Goal: Task Accomplishment & Management: Manage account settings

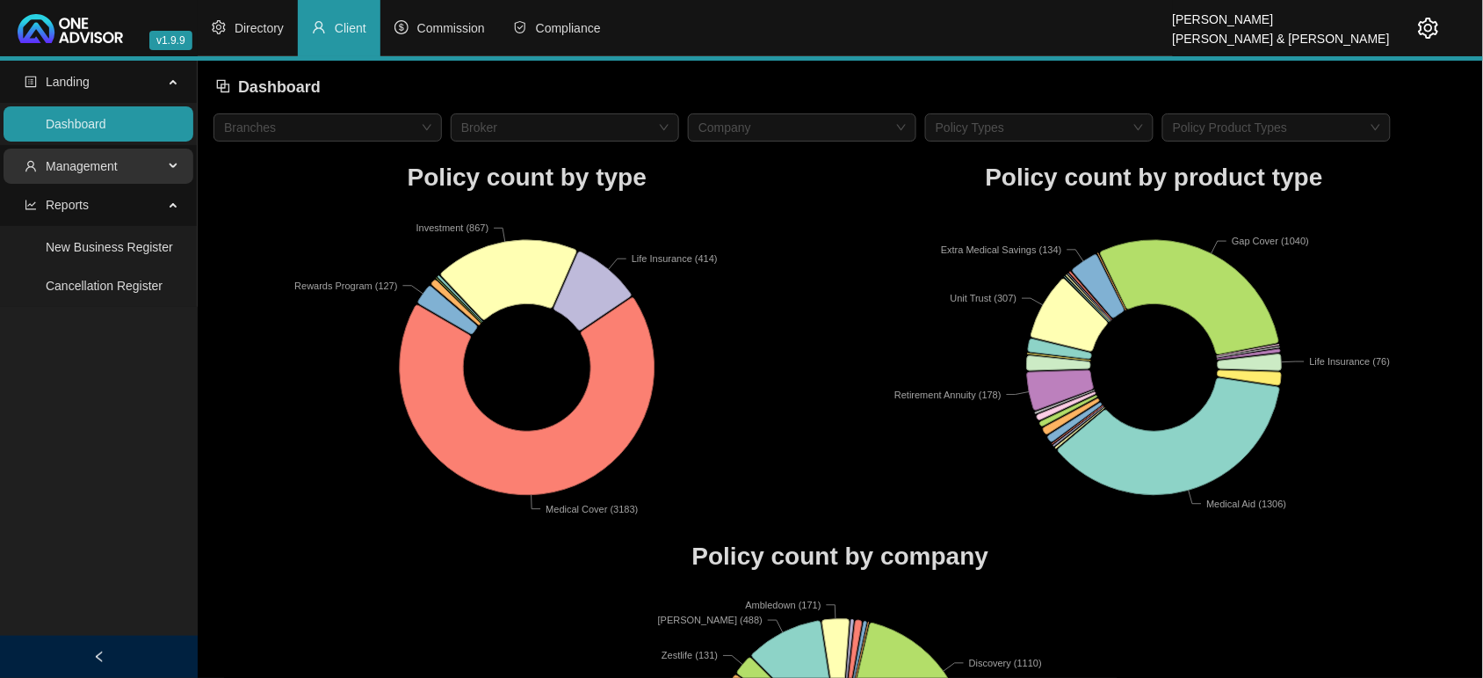
click at [102, 159] on span "Management" at bounding box center [82, 166] width 72 height 14
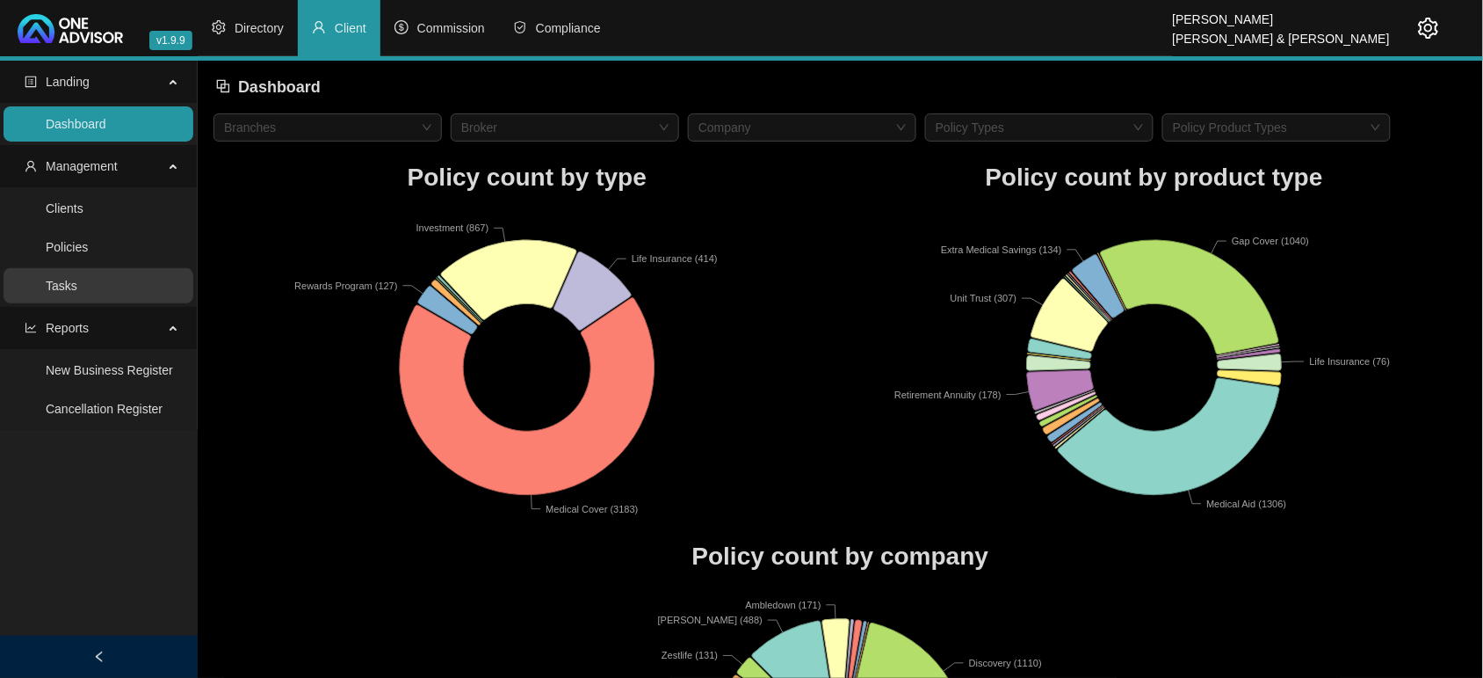
click at [77, 293] on link "Tasks" at bounding box center [62, 286] width 32 height 14
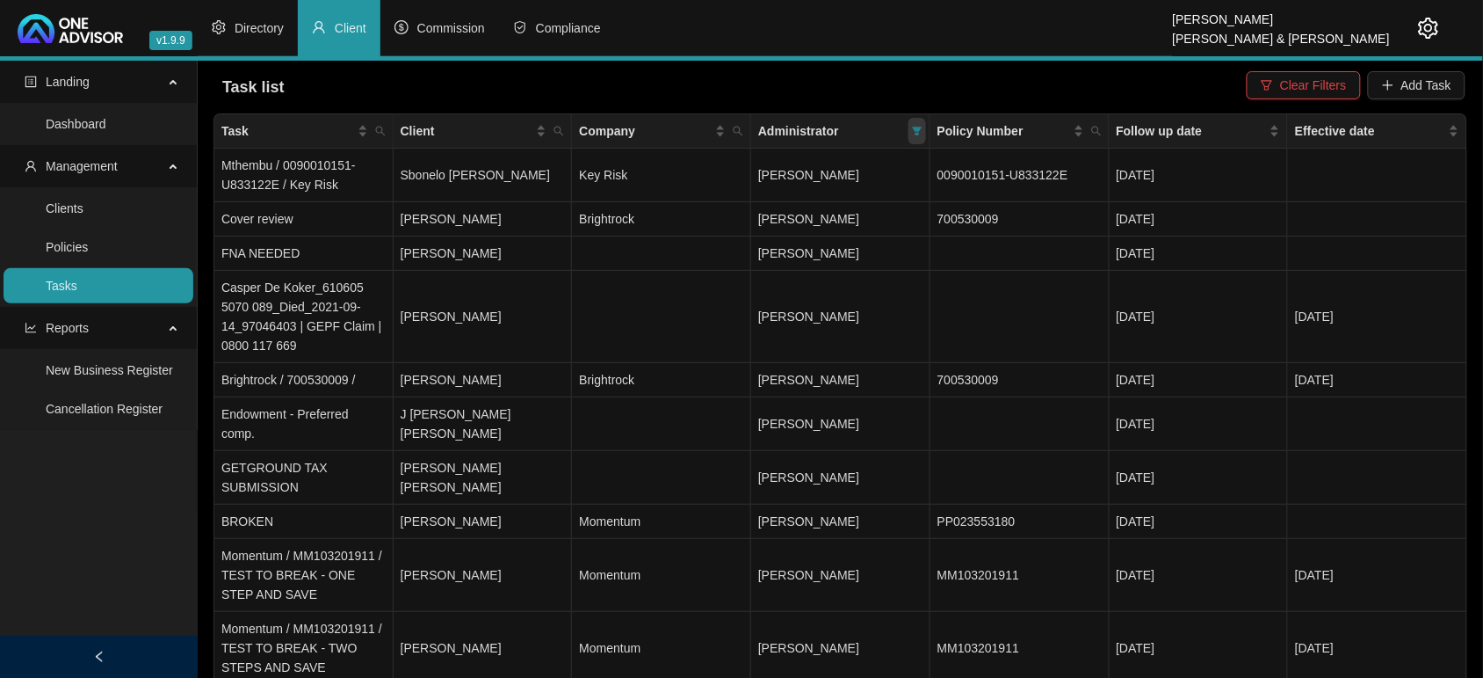
click at [923, 134] on icon "filter" at bounding box center [917, 131] width 11 height 11
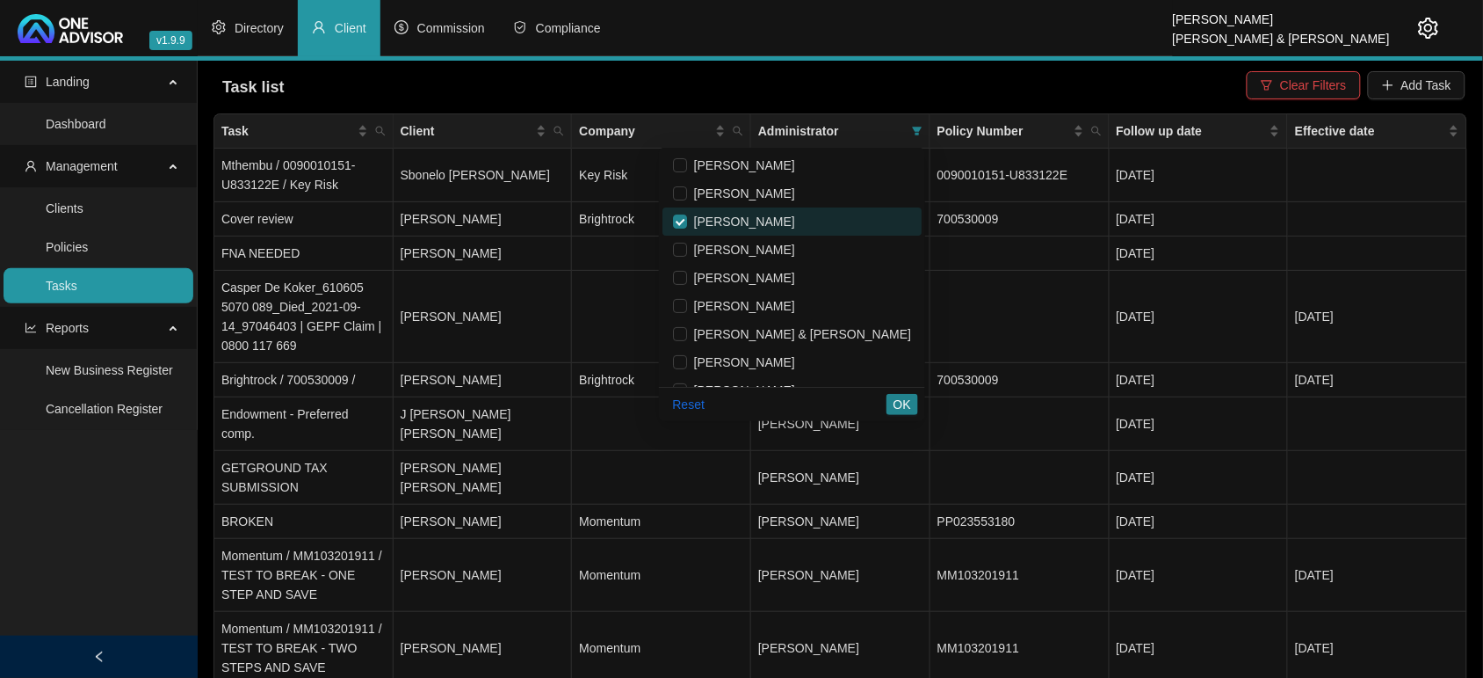
click at [795, 226] on span "[PERSON_NAME]" at bounding box center [741, 221] width 108 height 14
checkbox input "false"
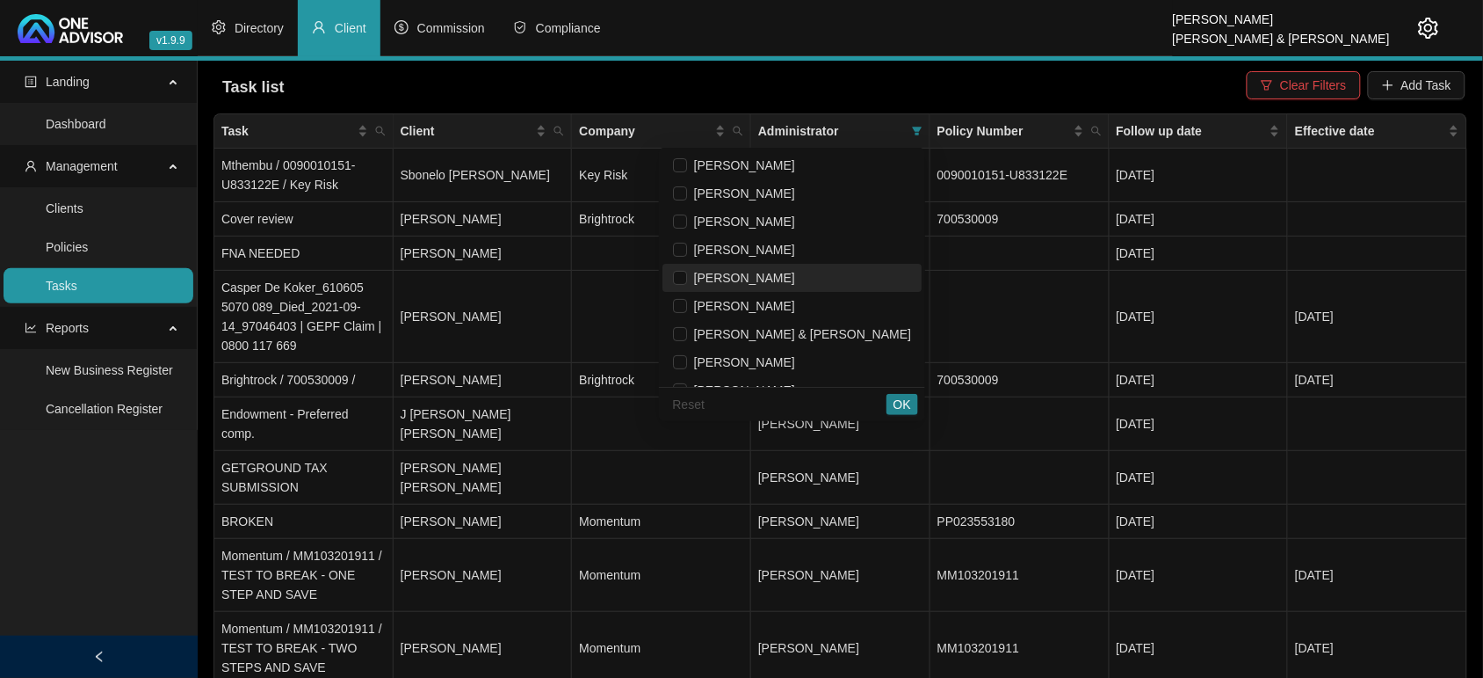
click at [787, 271] on span "[PERSON_NAME]" at bounding box center [741, 278] width 108 height 14
checkbox input "true"
click at [898, 406] on span "OK" at bounding box center [903, 404] width 18 height 19
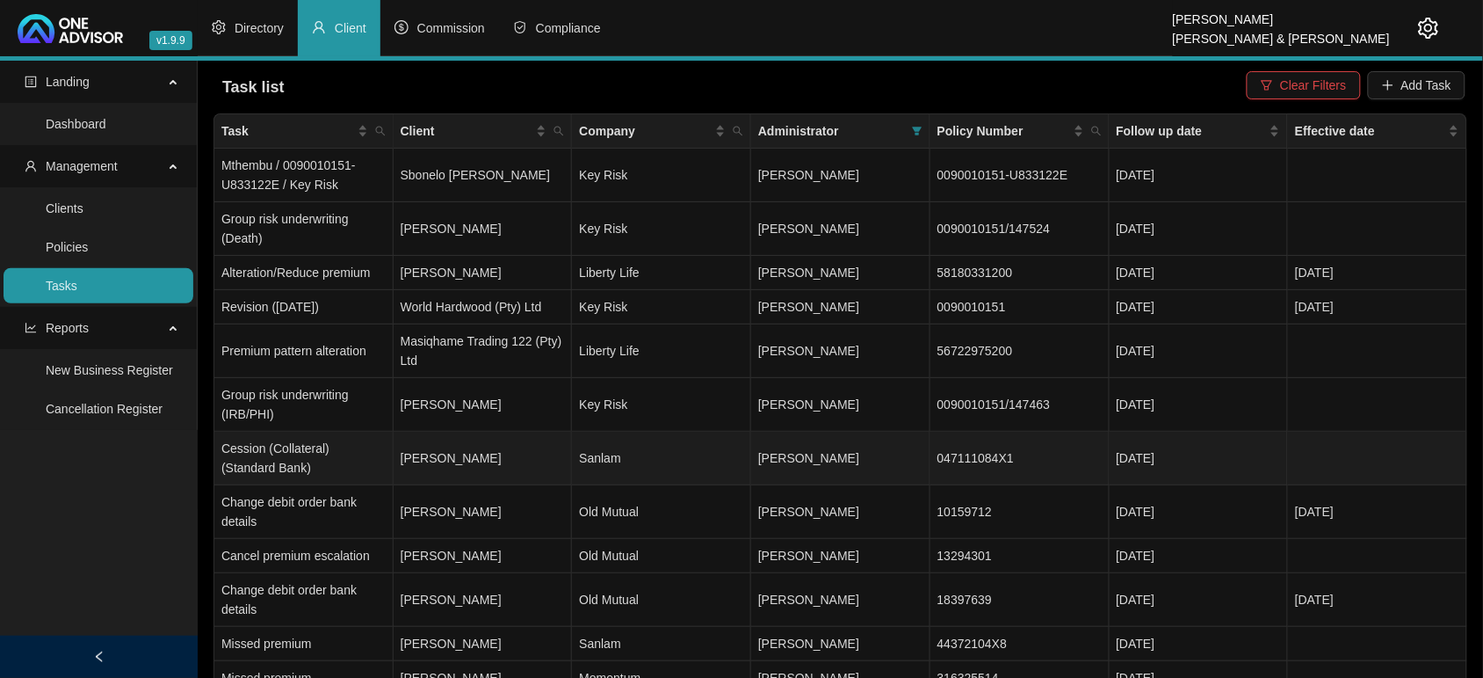
click at [512, 458] on td "[PERSON_NAME]" at bounding box center [483, 459] width 179 height 54
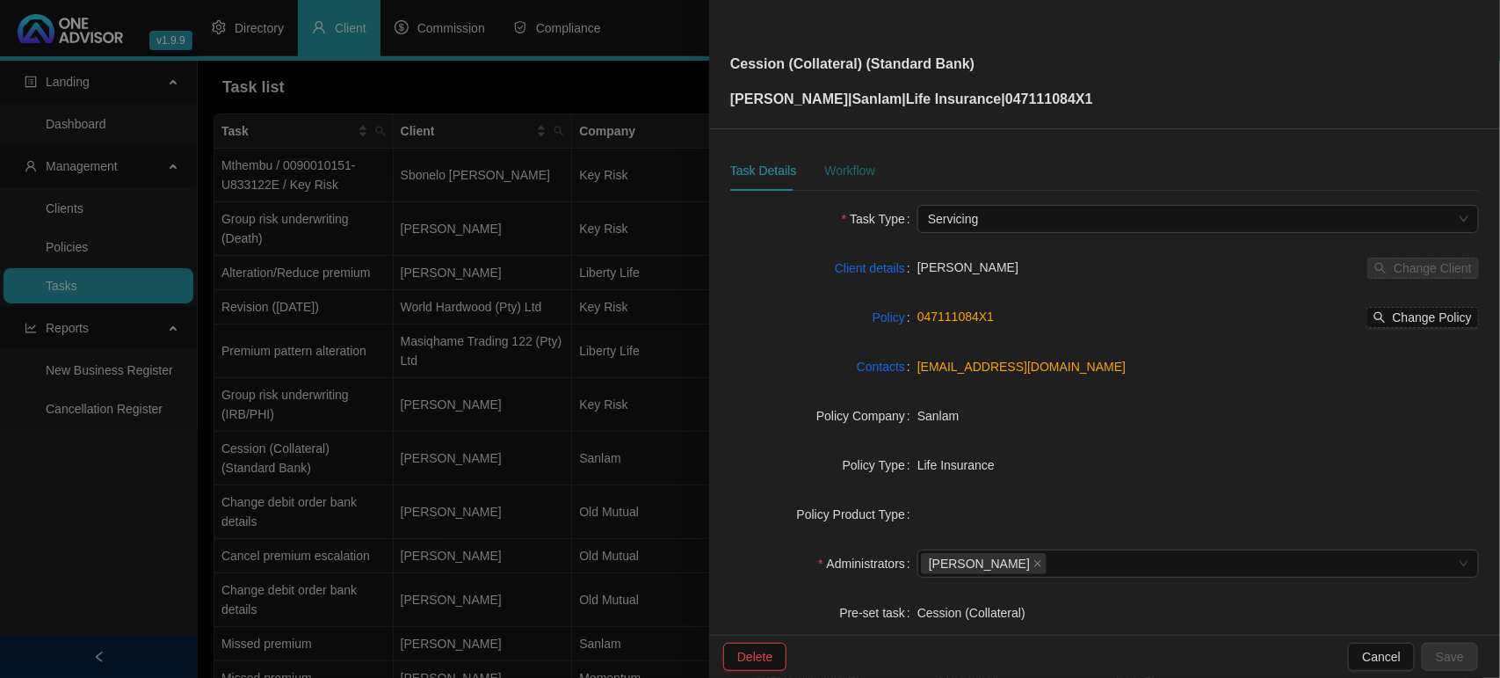
drag, startPoint x: 838, startPoint y: 167, endPoint x: 850, endPoint y: 164, distance: 12.6
click at [839, 167] on div "Workflow" at bounding box center [849, 170] width 50 height 19
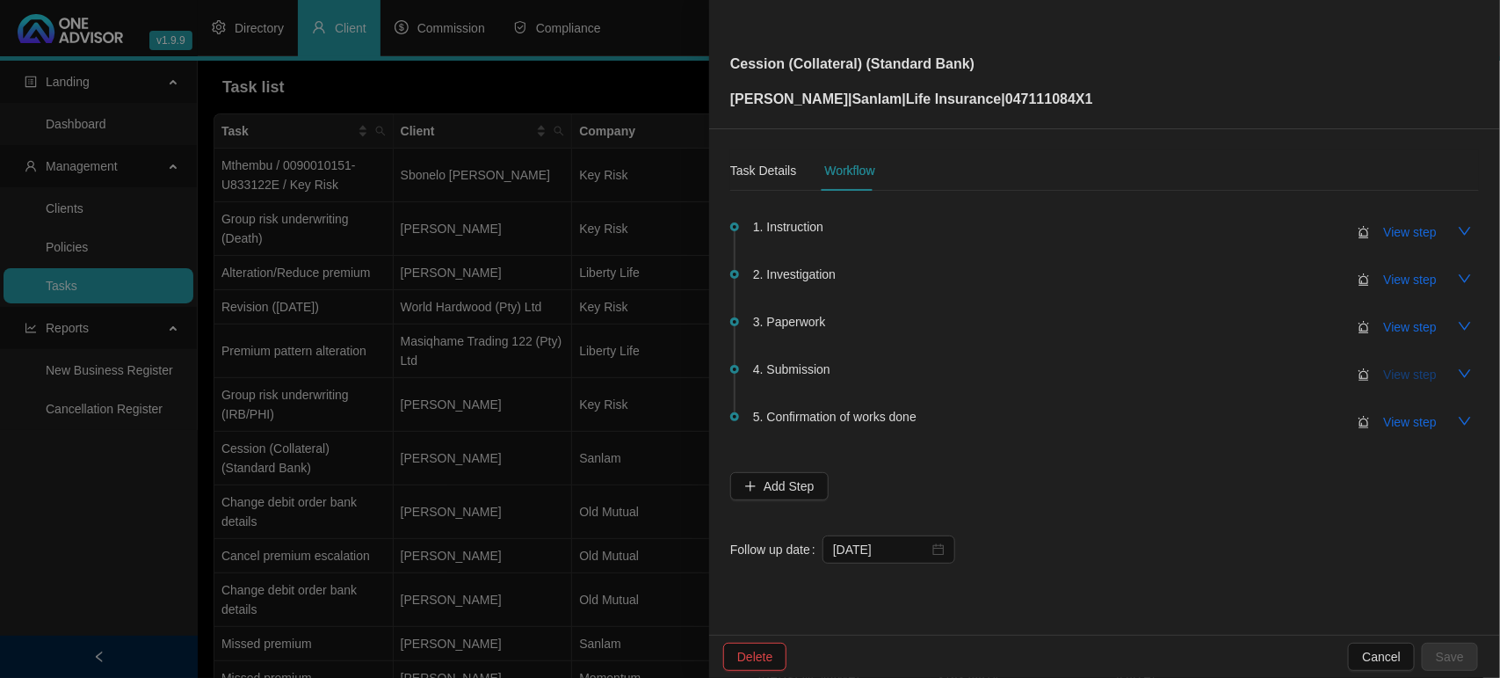
click at [1396, 371] on span "View step" at bounding box center [1410, 374] width 53 height 19
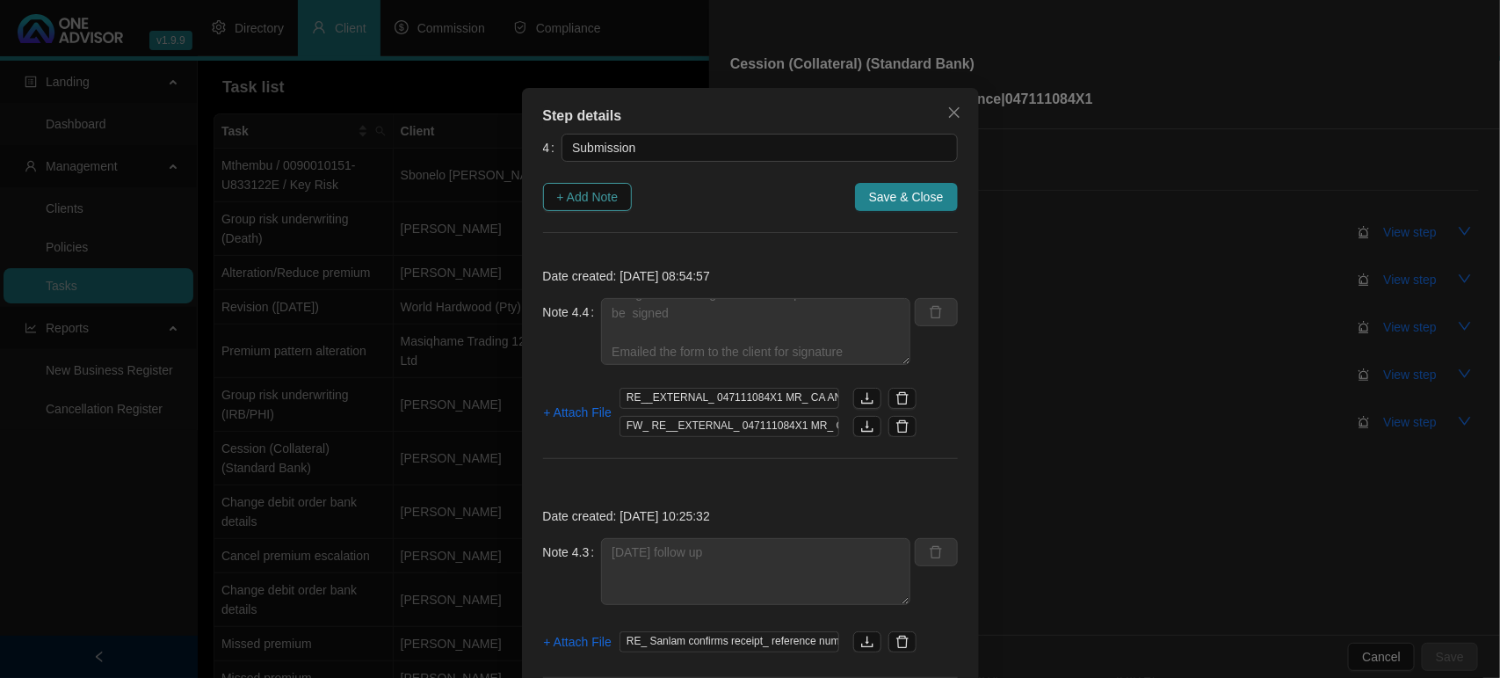
click at [599, 198] on span "+ Add Note" at bounding box center [588, 196] width 62 height 19
type textarea "[DATE] Received communication that they do not recognize client signature and r…"
type textarea "[DATE] follow up"
type textarea "[DATE] - Sanlam confirmed receipt and estimated date for completion is [DATE]. …"
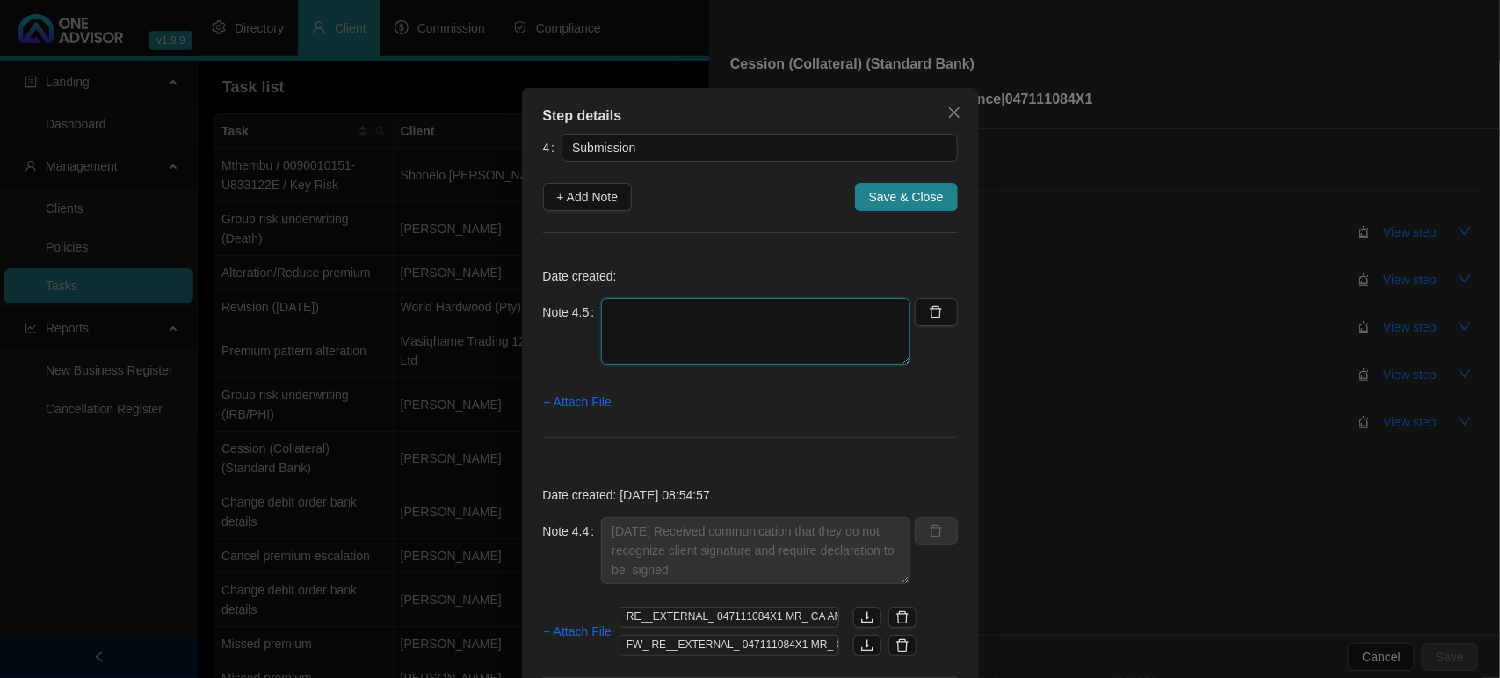
click at [652, 330] on textarea at bounding box center [755, 331] width 309 height 67
type textarea "[DATE] Received form signed / however he signed where commission oath is to sig…"
click at [606, 402] on div "+ Attach File" at bounding box center [750, 402] width 415 height 28
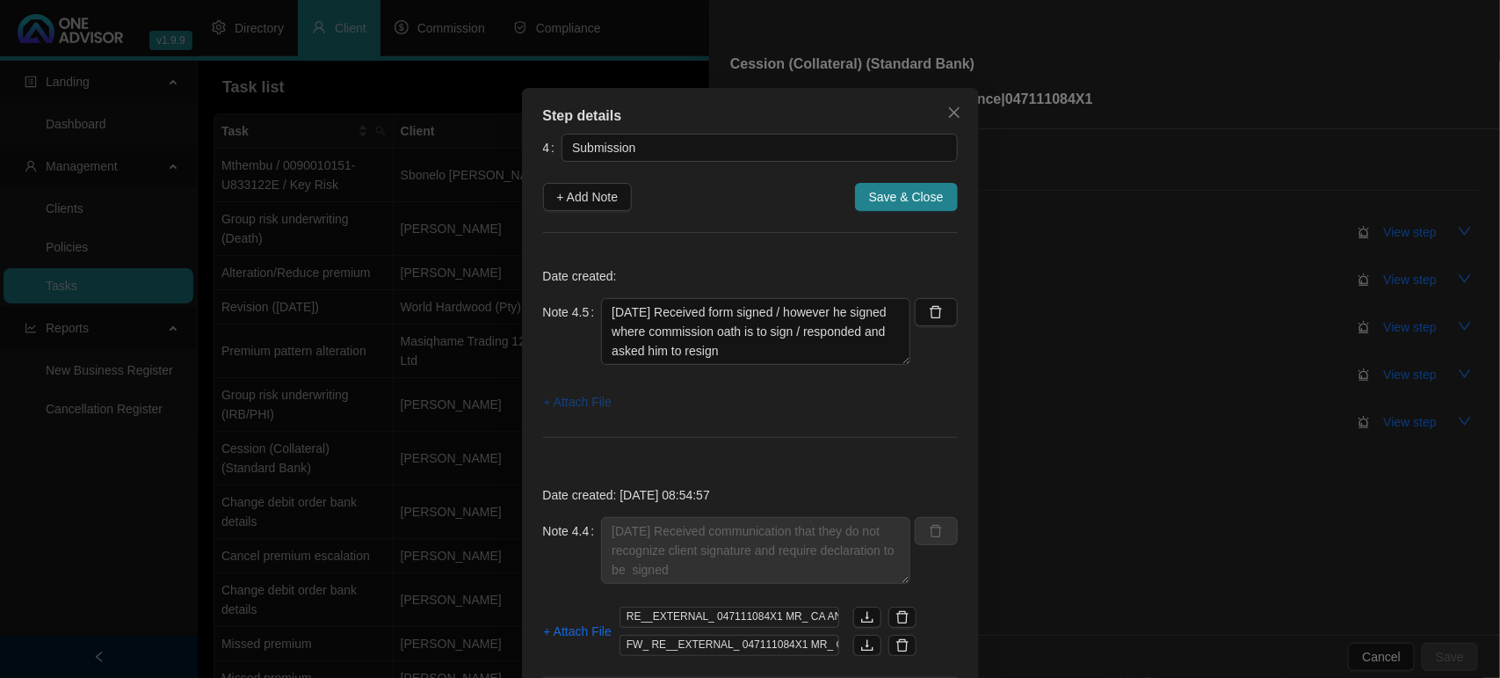
click at [576, 407] on span "+ Attach File" at bounding box center [578, 401] width 68 height 19
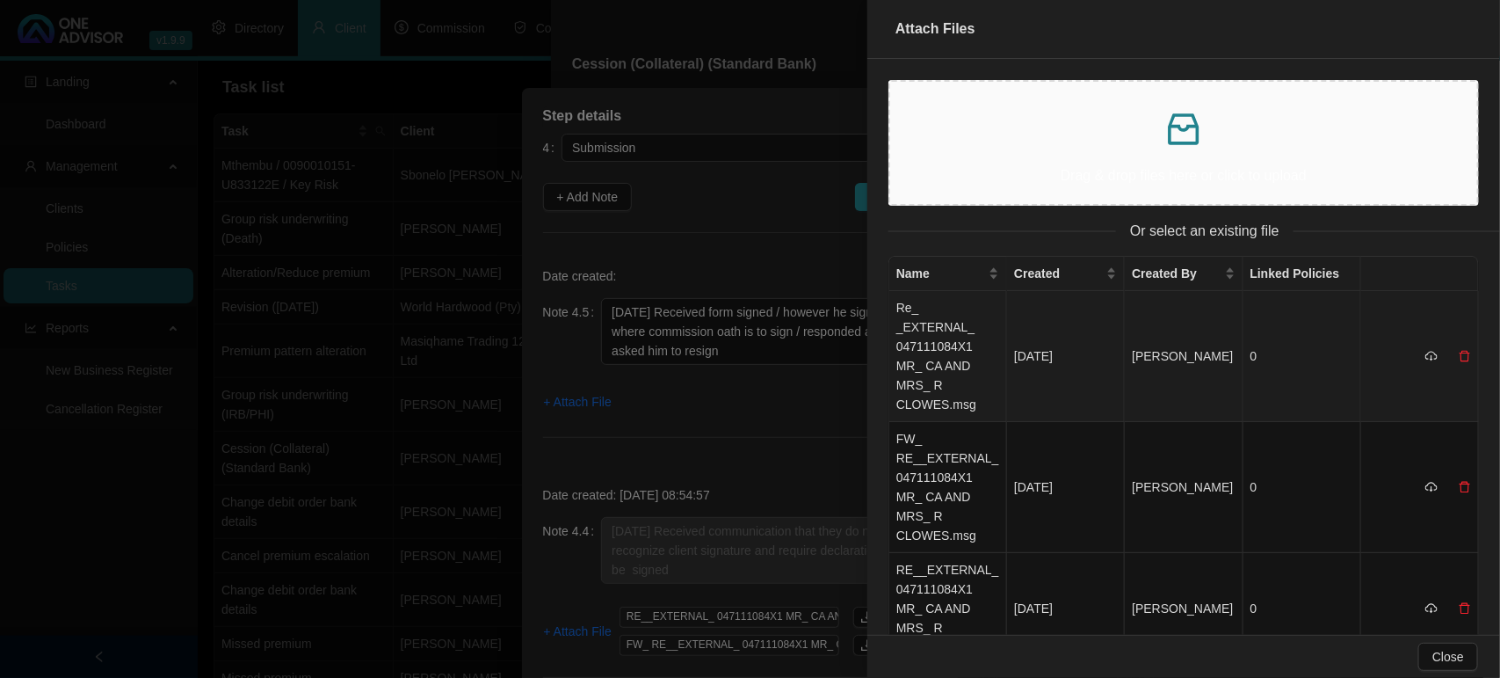
click at [1000, 339] on td "Re_ _EXTERNAL_ 047111084X1 MR_ CA AND MRS_ R CLOWES.msg" at bounding box center [948, 356] width 118 height 131
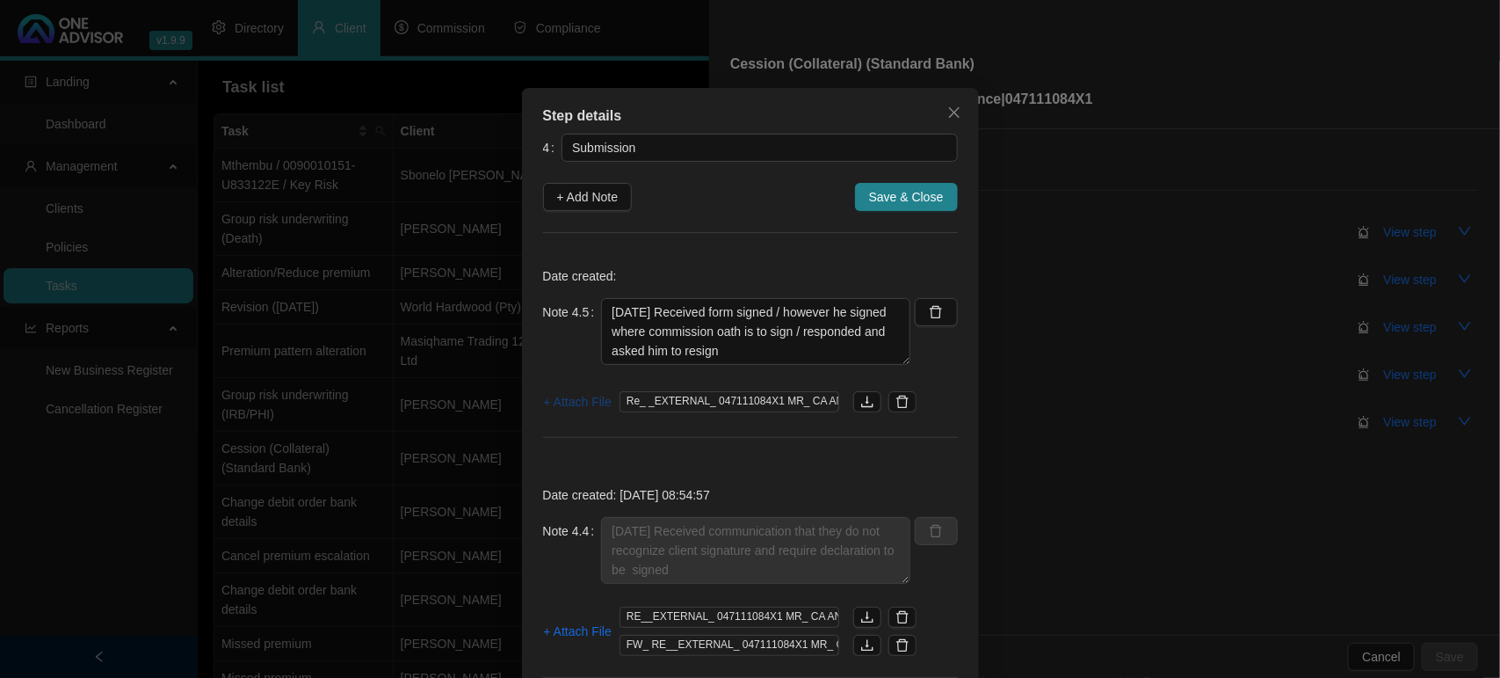
click at [567, 407] on span "+ Attach File" at bounding box center [578, 401] width 68 height 19
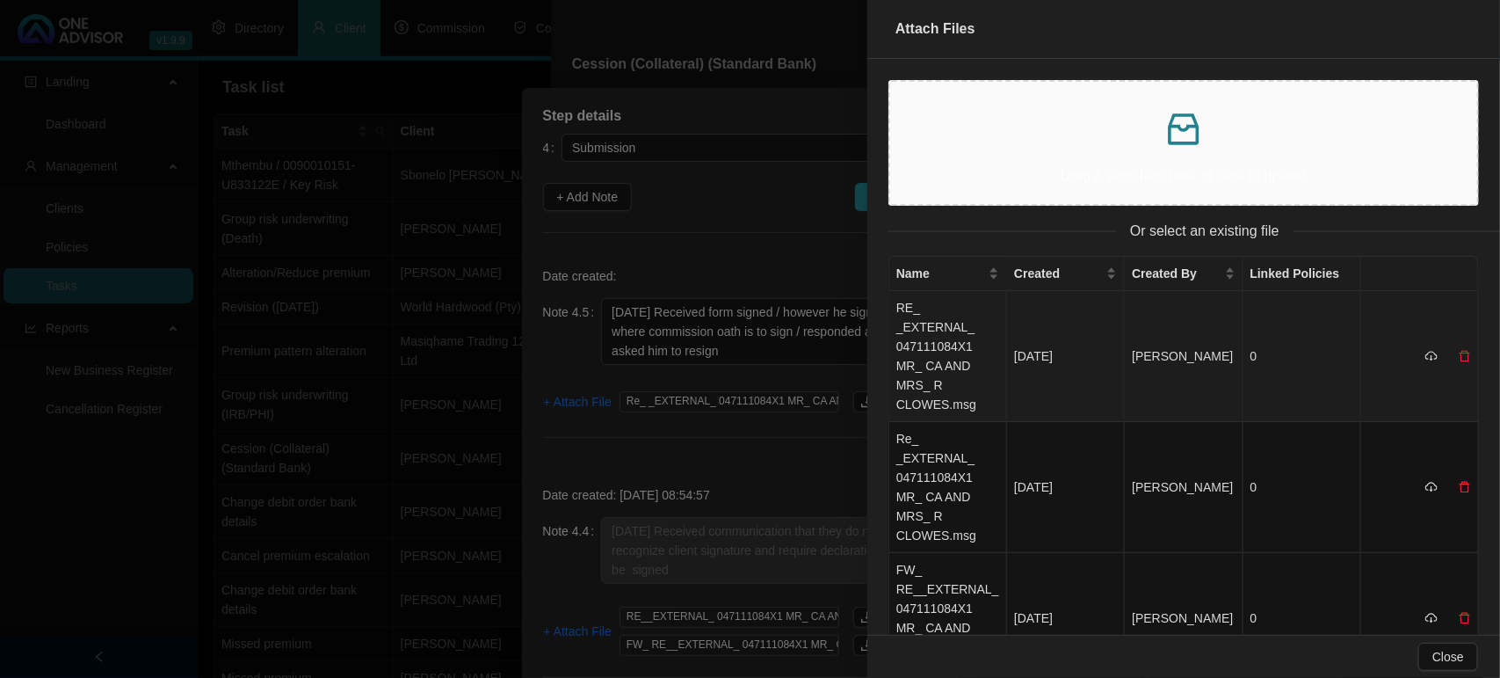
click at [987, 349] on td "RE_ _EXTERNAL_ 047111084X1 MR_ CA AND MRS_ R CLOWES.msg" at bounding box center [948, 356] width 118 height 131
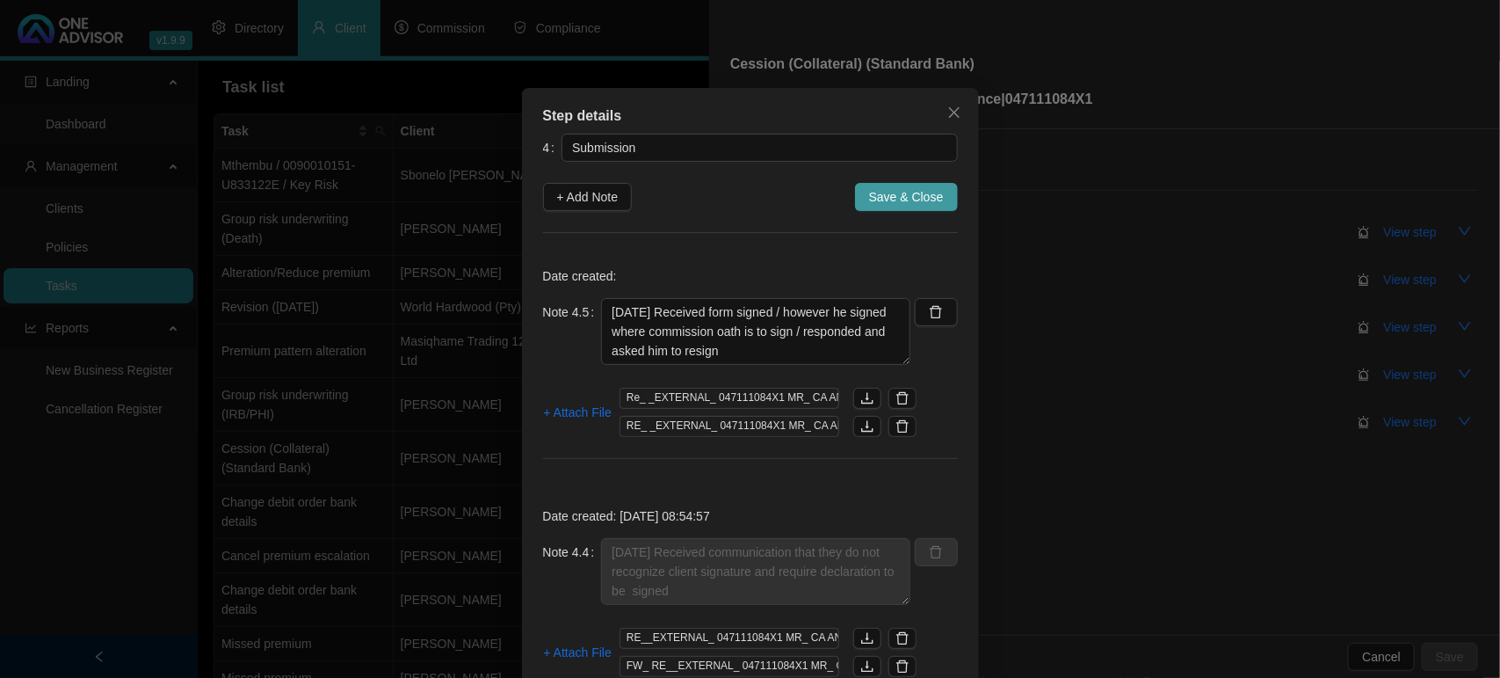
click at [898, 191] on span "Save & Close" at bounding box center [906, 196] width 75 height 19
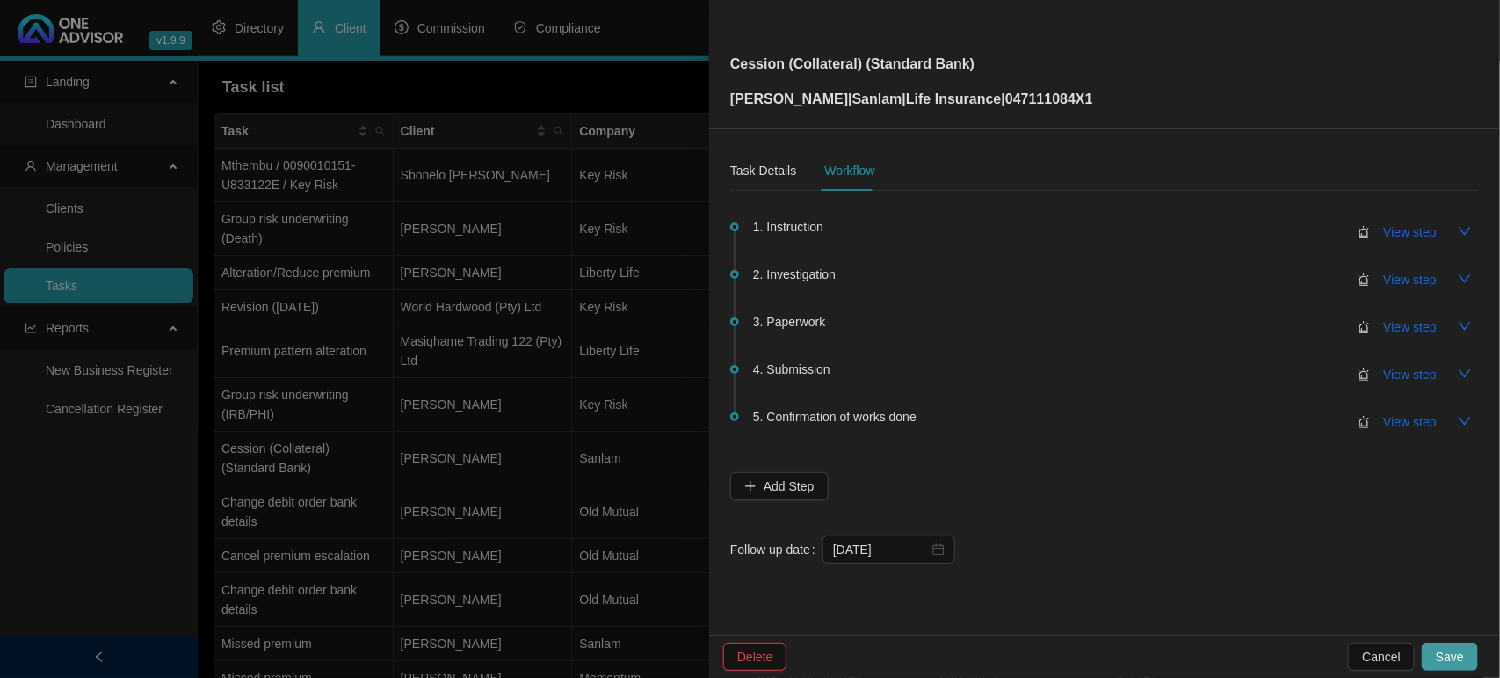
click at [1459, 653] on span "Save" at bounding box center [1450, 656] width 28 height 19
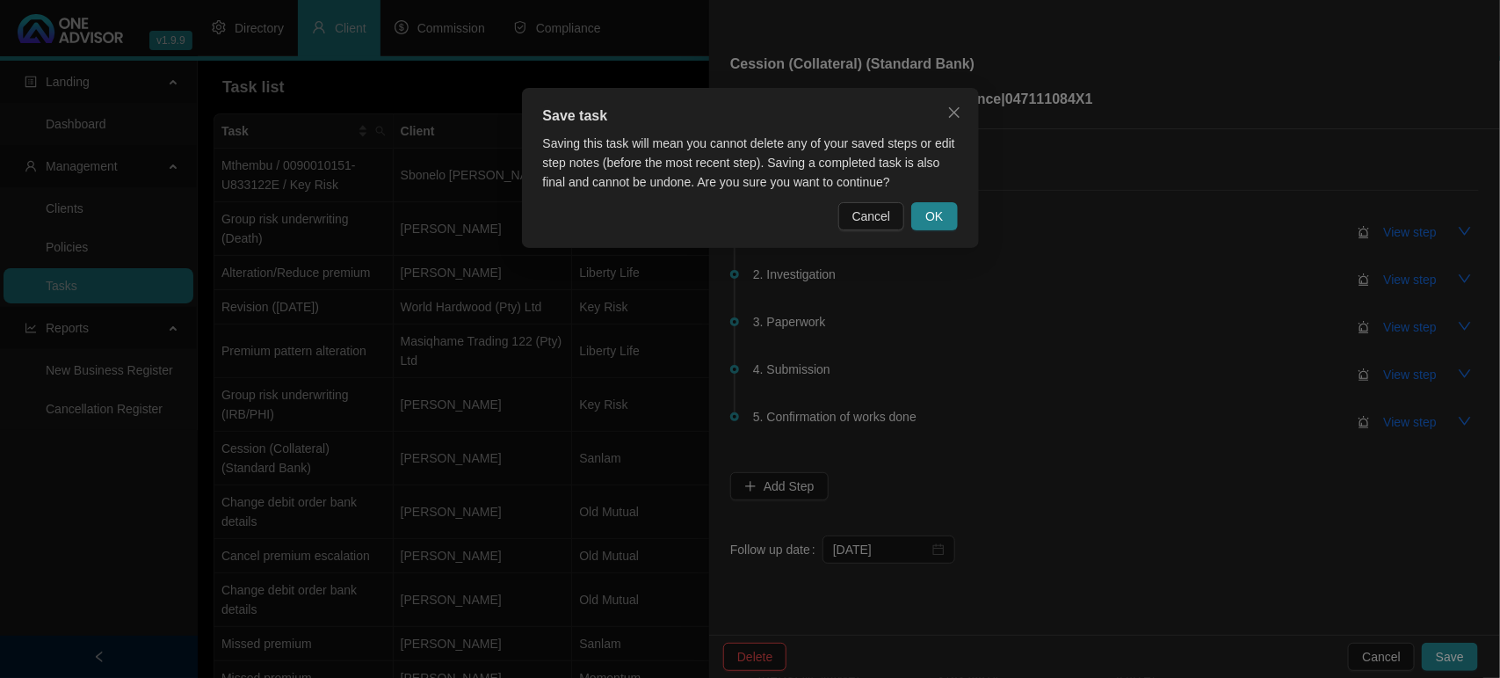
click at [939, 213] on span "OK" at bounding box center [934, 216] width 18 height 19
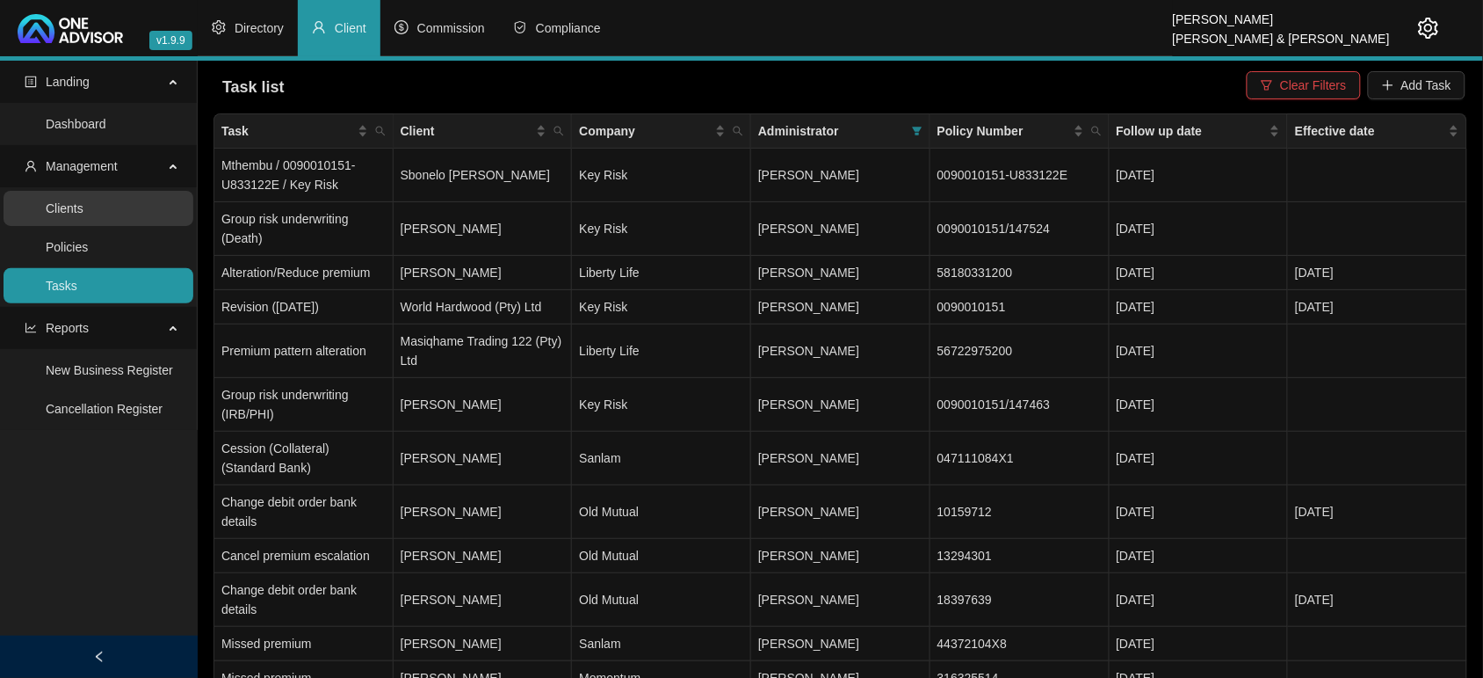
click at [83, 214] on link "Clients" at bounding box center [65, 208] width 38 height 14
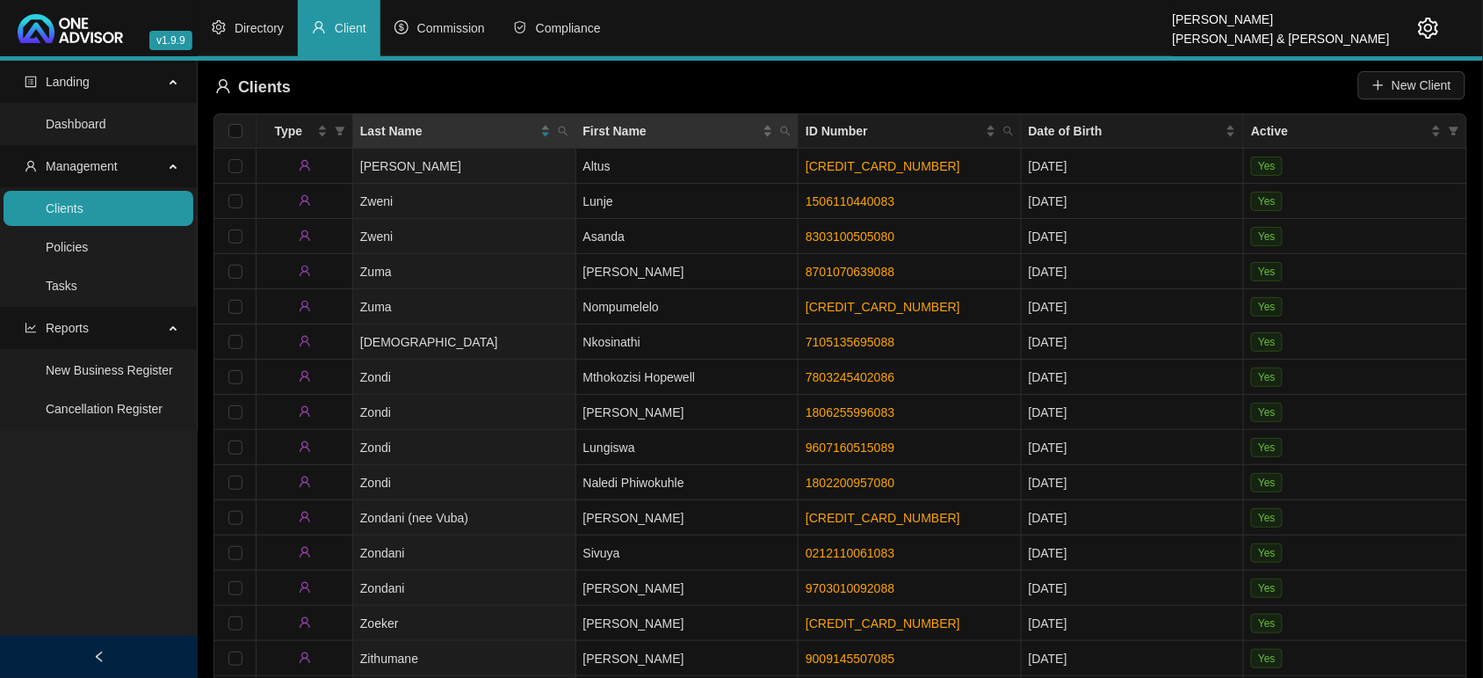
click at [581, 130] on th "First Name" at bounding box center [688, 131] width 223 height 34
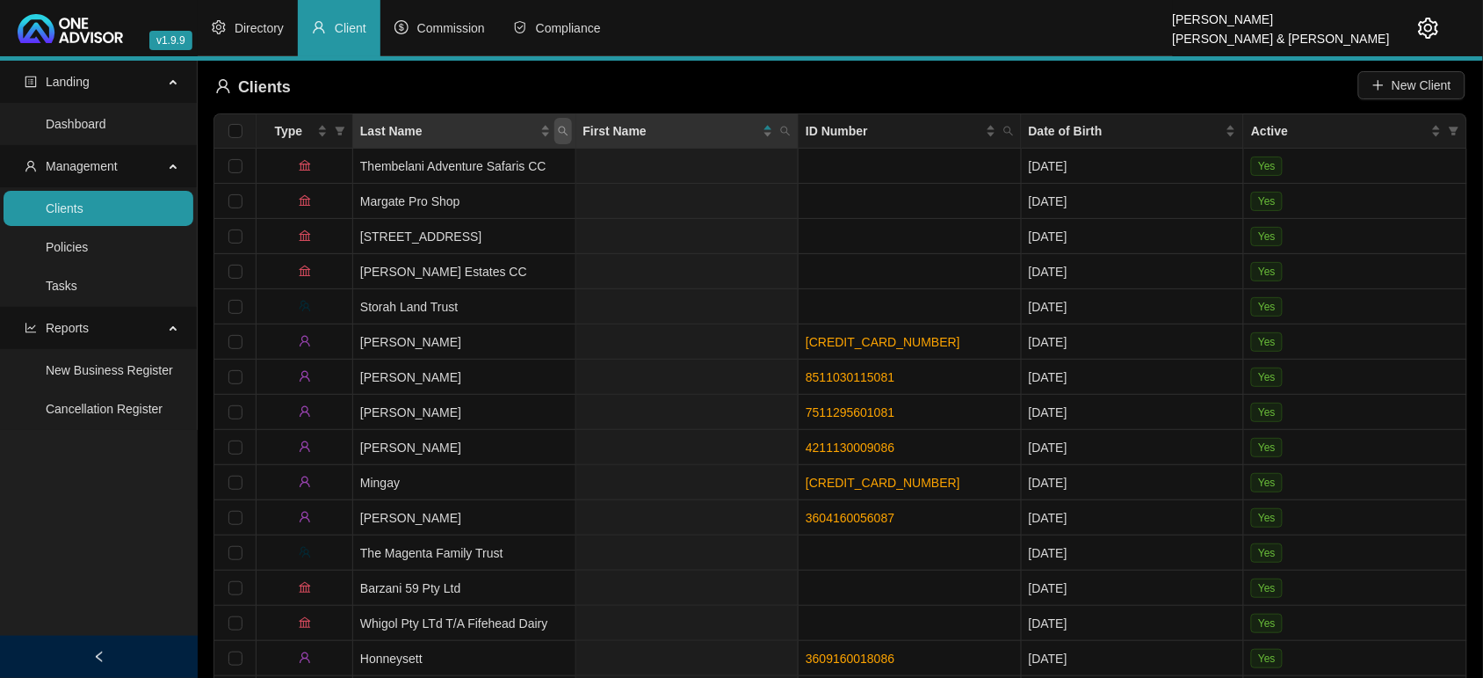
click at [569, 134] on span "Last Name" at bounding box center [564, 131] width 18 height 26
type input "reddy"
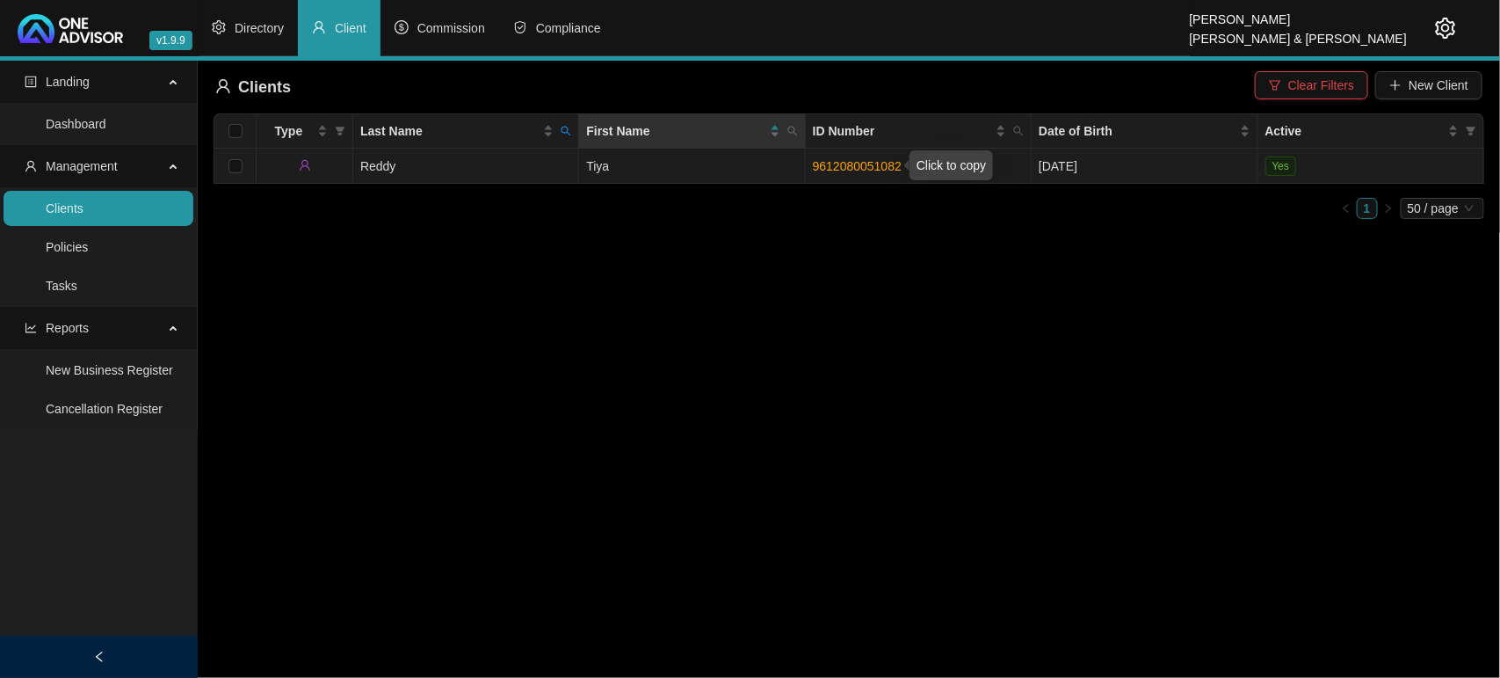
click at [823, 164] on link "9612080051082" at bounding box center [857, 166] width 89 height 14
click at [83, 204] on link "Clients" at bounding box center [65, 208] width 38 height 14
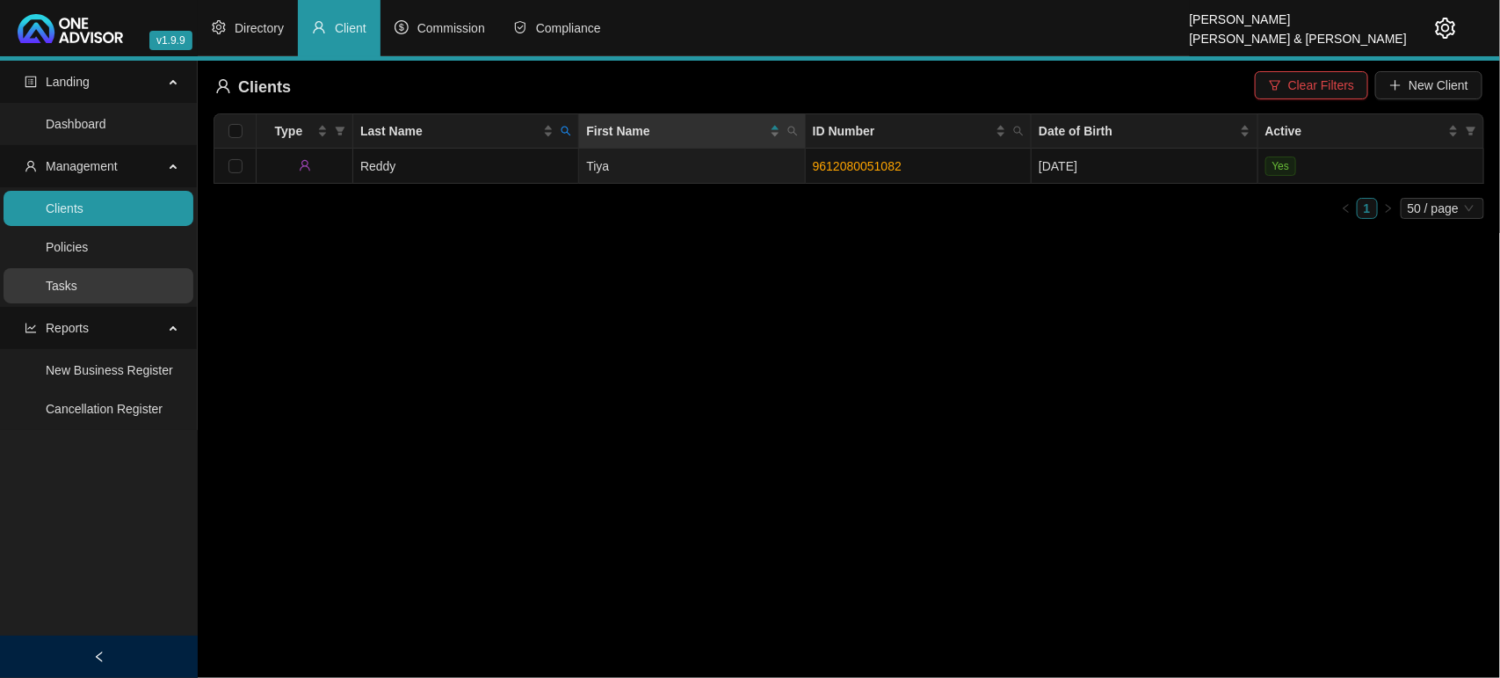
click at [77, 286] on link "Tasks" at bounding box center [62, 286] width 32 height 14
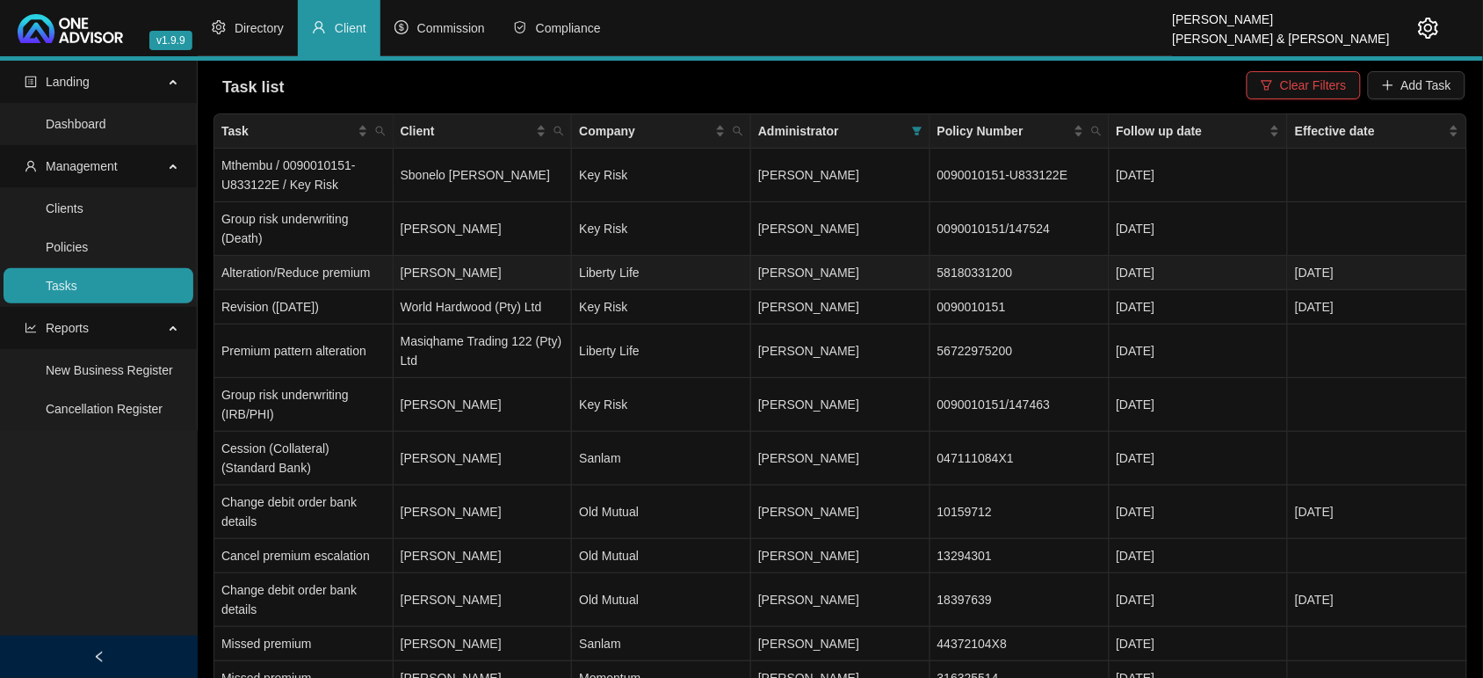
click at [540, 268] on td "[PERSON_NAME]" at bounding box center [483, 273] width 179 height 34
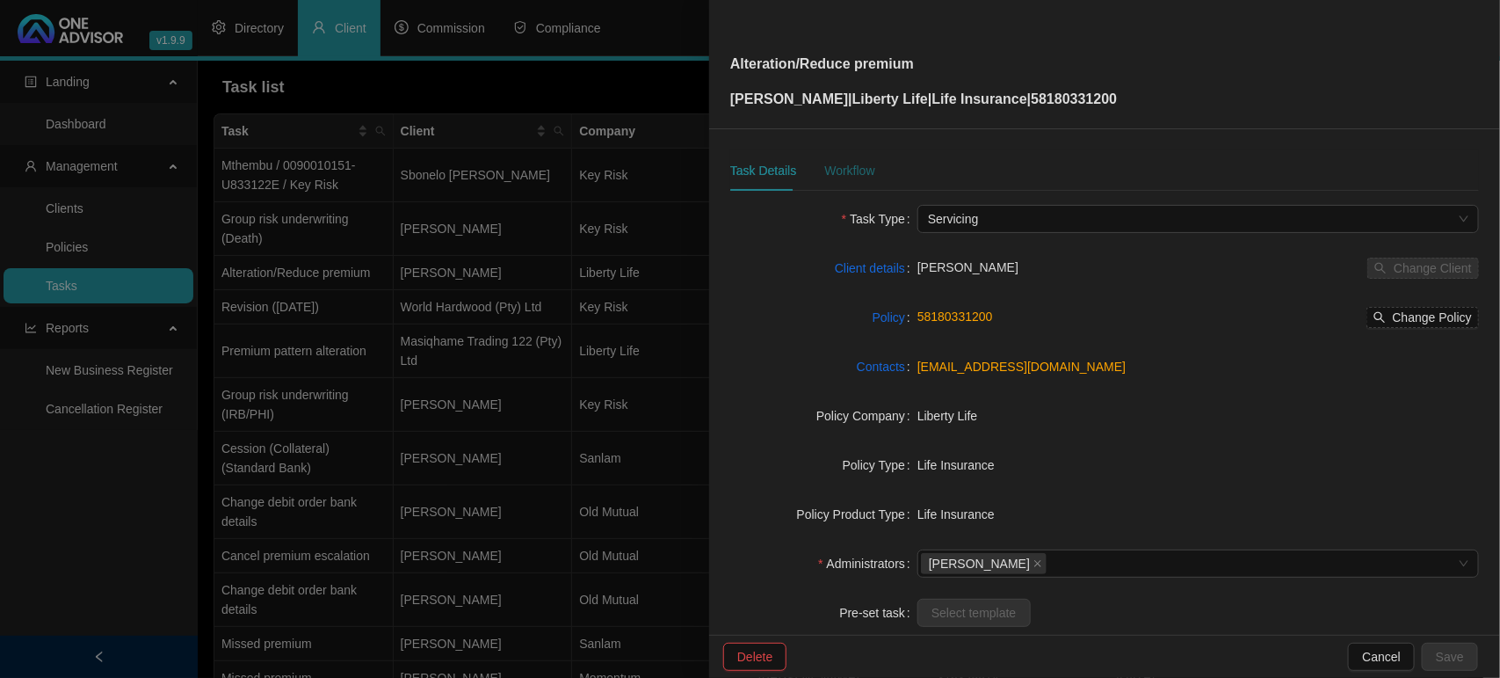
click at [852, 172] on div "Workflow" at bounding box center [849, 170] width 50 height 19
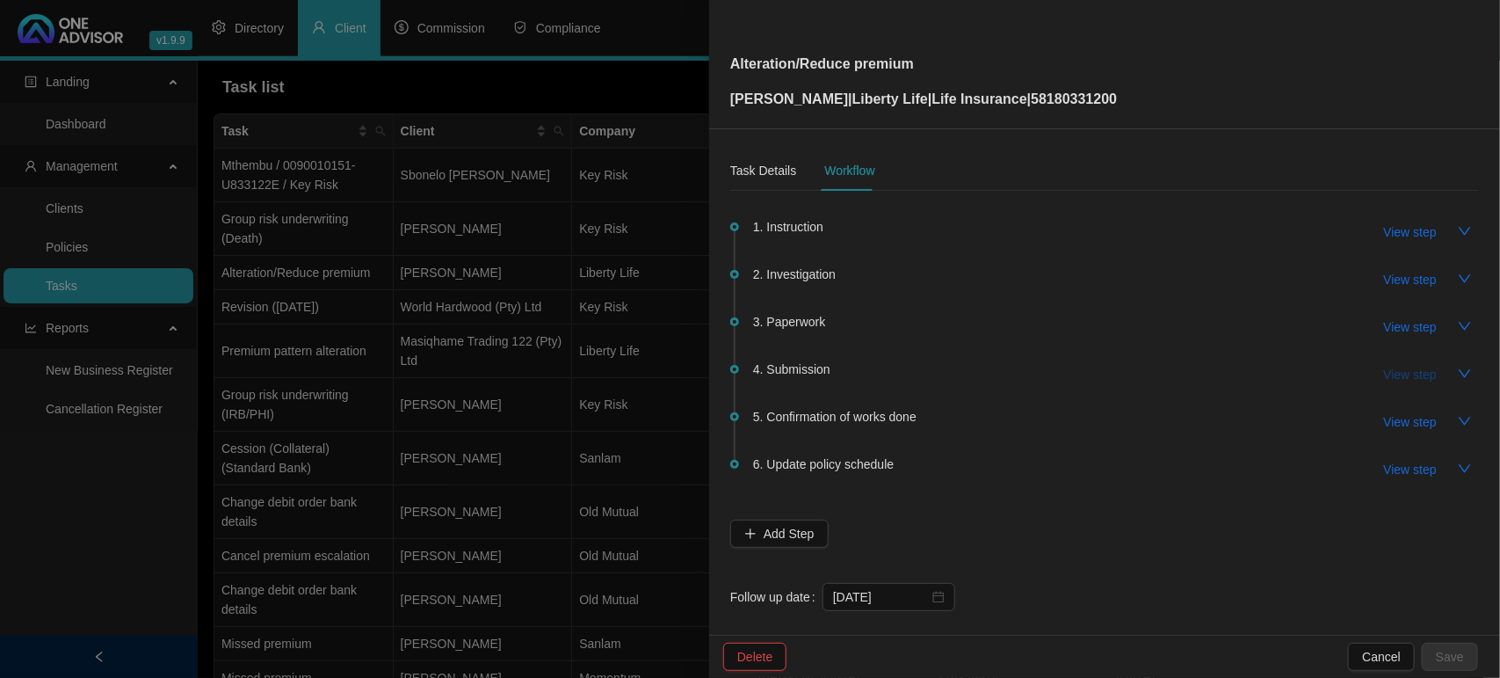
click at [1385, 374] on span "View step" at bounding box center [1410, 374] width 53 height 19
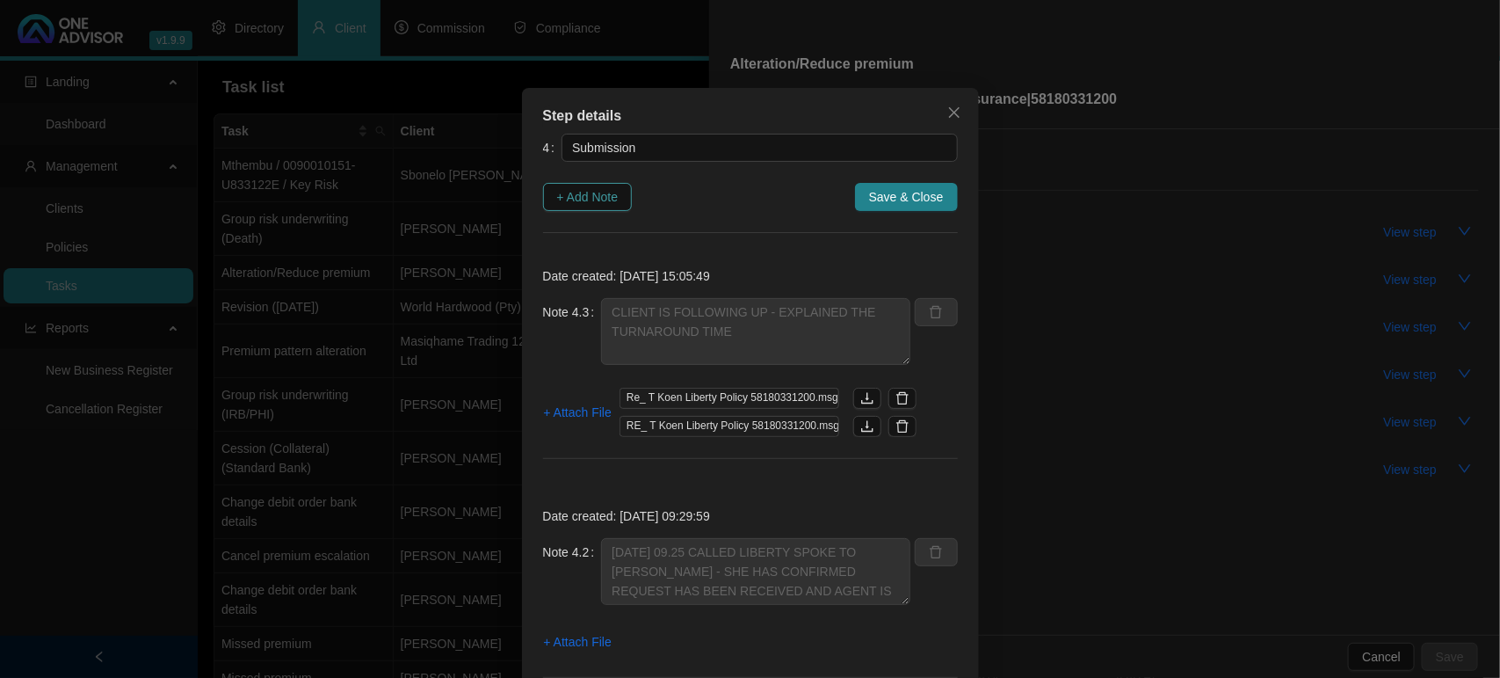
click at [564, 194] on span "+ Add Note" at bounding box center [588, 196] width 62 height 19
type textarea "CLIENT IS FOLLOWING UP - EXPLAINED THE TURNAROUND TIME"
type textarea "[DATE] 09.25 CALLED LIBERTY SPOKE TO [PERSON_NAME] - SHE HAS CONFIRMED REQUEST …"
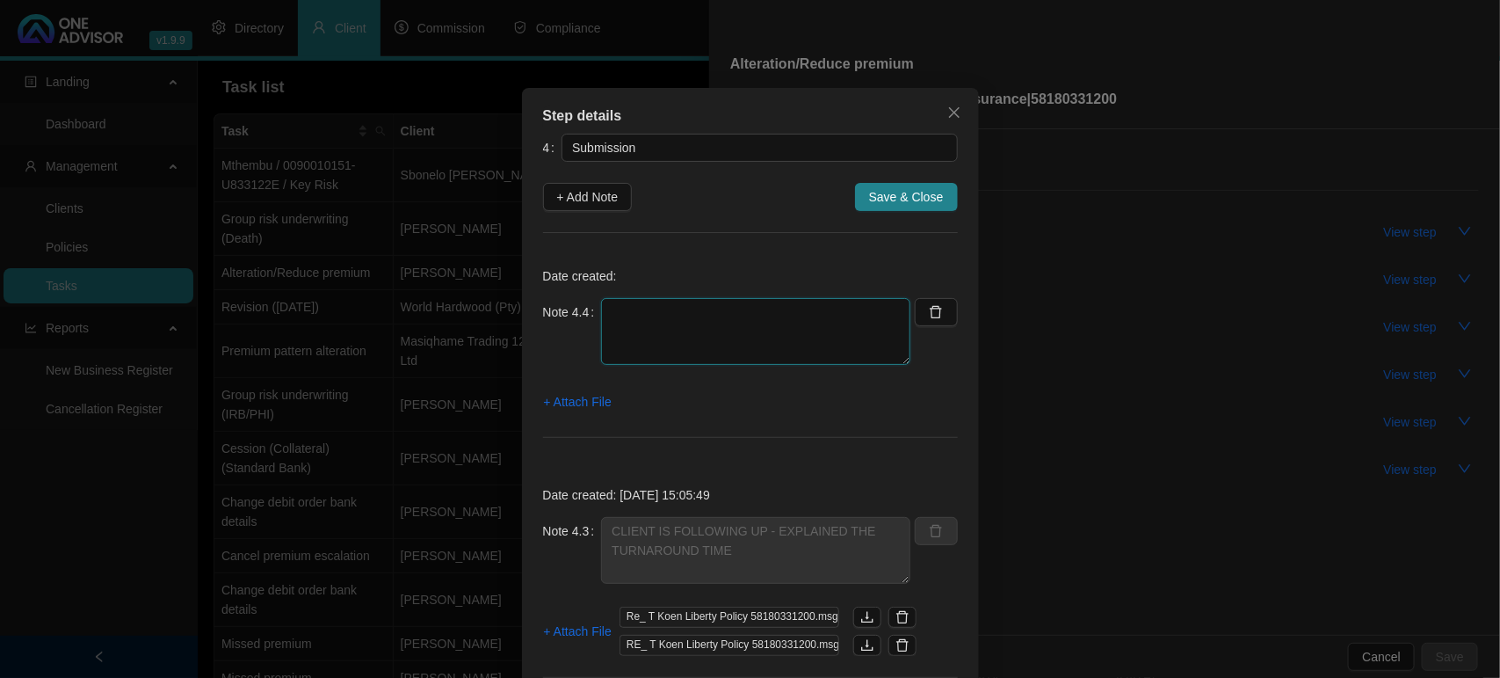
click at [633, 338] on textarea at bounding box center [755, 331] width 309 height 67
type textarea "m"
type textarea "MISSING PAGES FROM QUOTE / I INSERTED THEM AND RESENT TO LIBERTY"
click at [564, 398] on span "+ Attach File" at bounding box center [578, 401] width 68 height 19
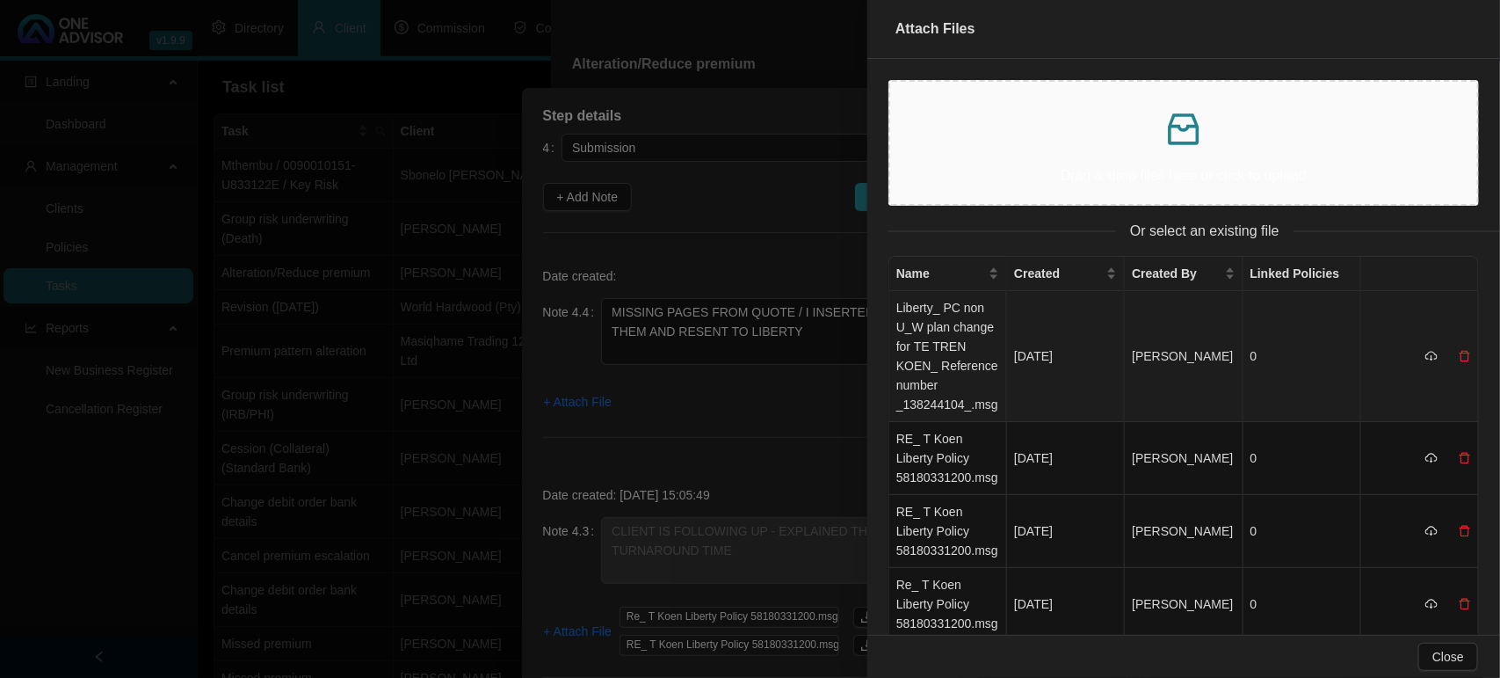
click at [963, 361] on td "Liberty_ PC non U_W plan change for TE TREN KOEN_ Reference number _138244104_.…" at bounding box center [948, 356] width 118 height 131
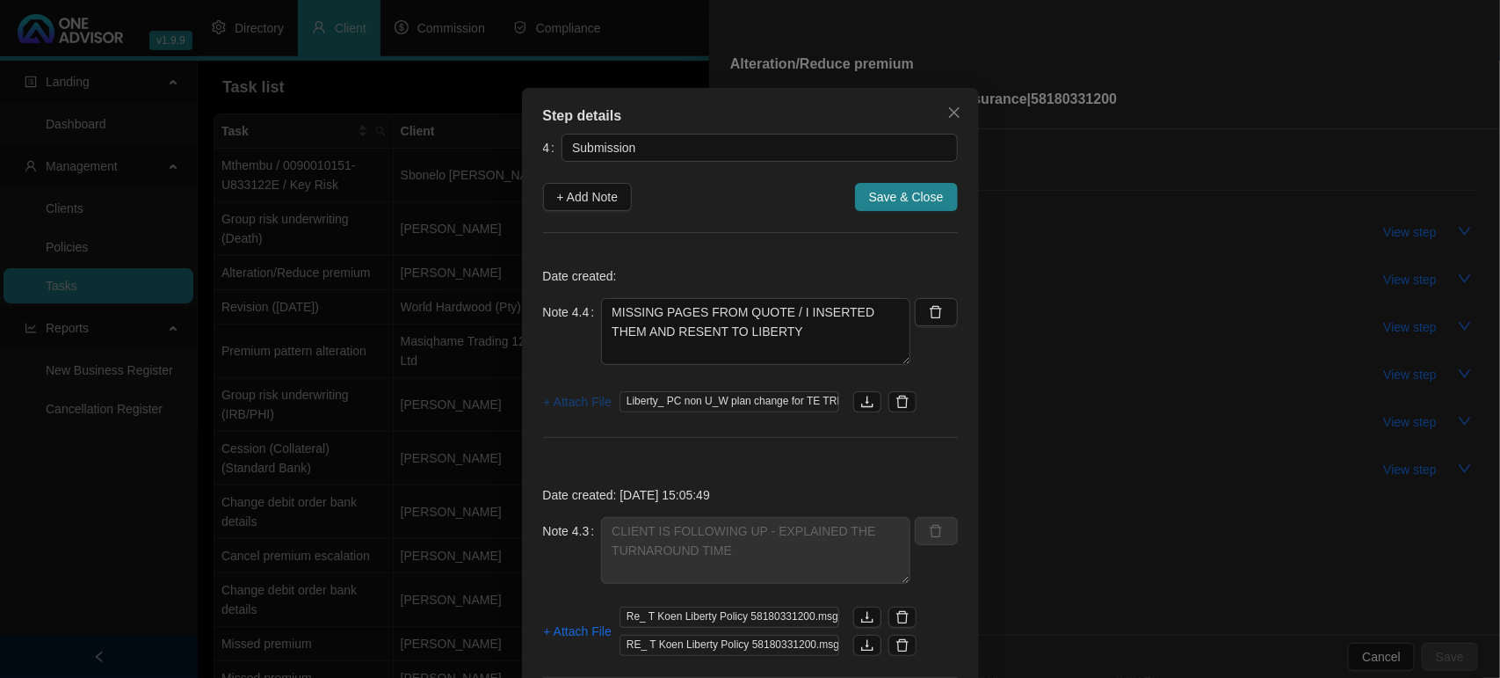
click at [559, 401] on span "+ Attach File" at bounding box center [578, 401] width 68 height 19
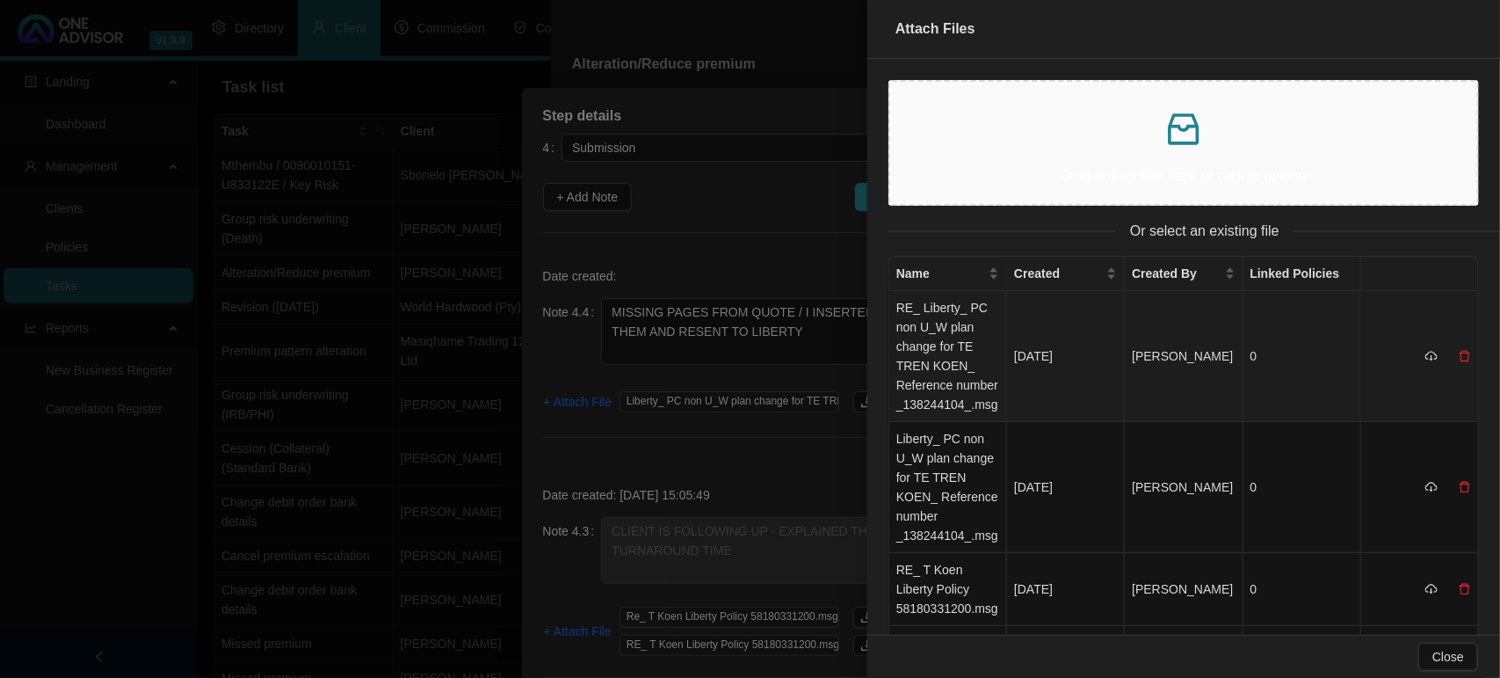
click at [934, 340] on td "RE_ Liberty_ PC non U_W plan change for TE TREN KOEN_ Reference number _1382441…" at bounding box center [948, 356] width 118 height 131
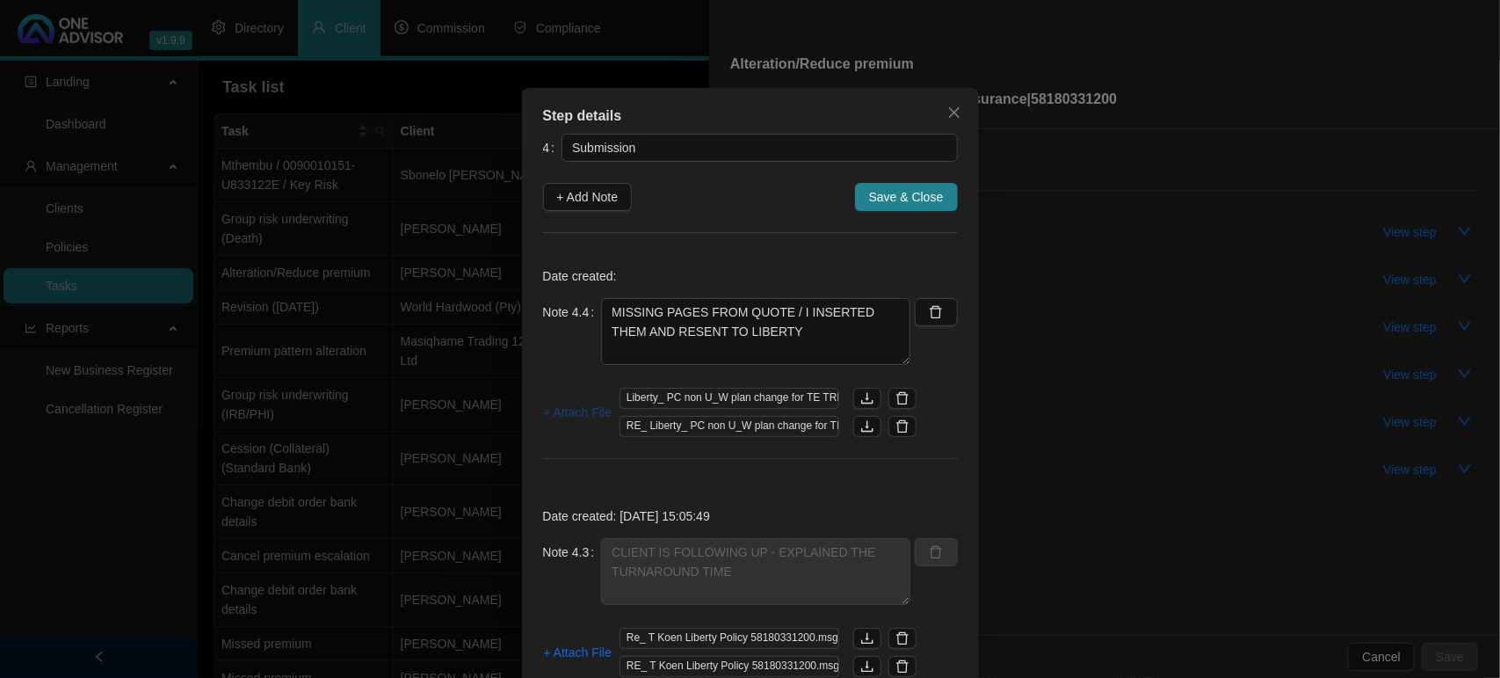
click at [574, 411] on span "+ Attach File" at bounding box center [578, 412] width 68 height 19
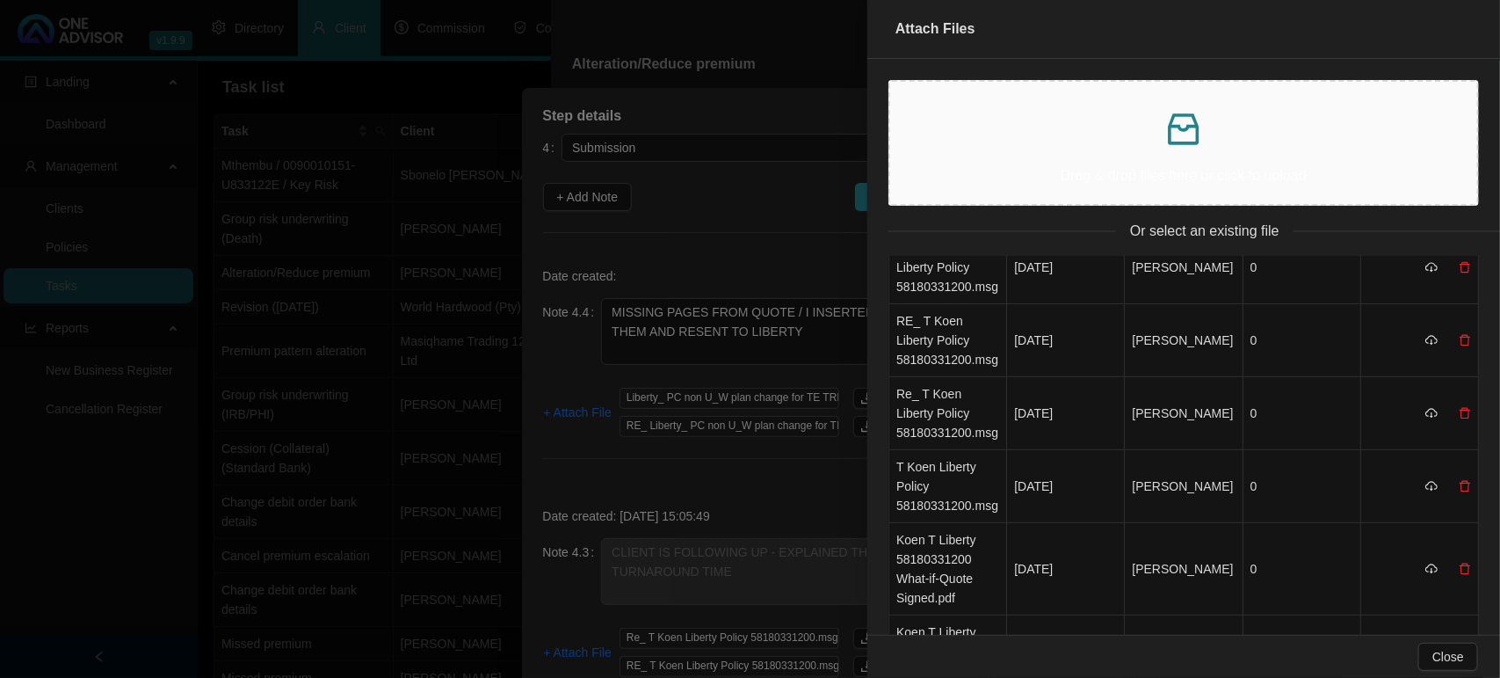
scroll to position [330, 0]
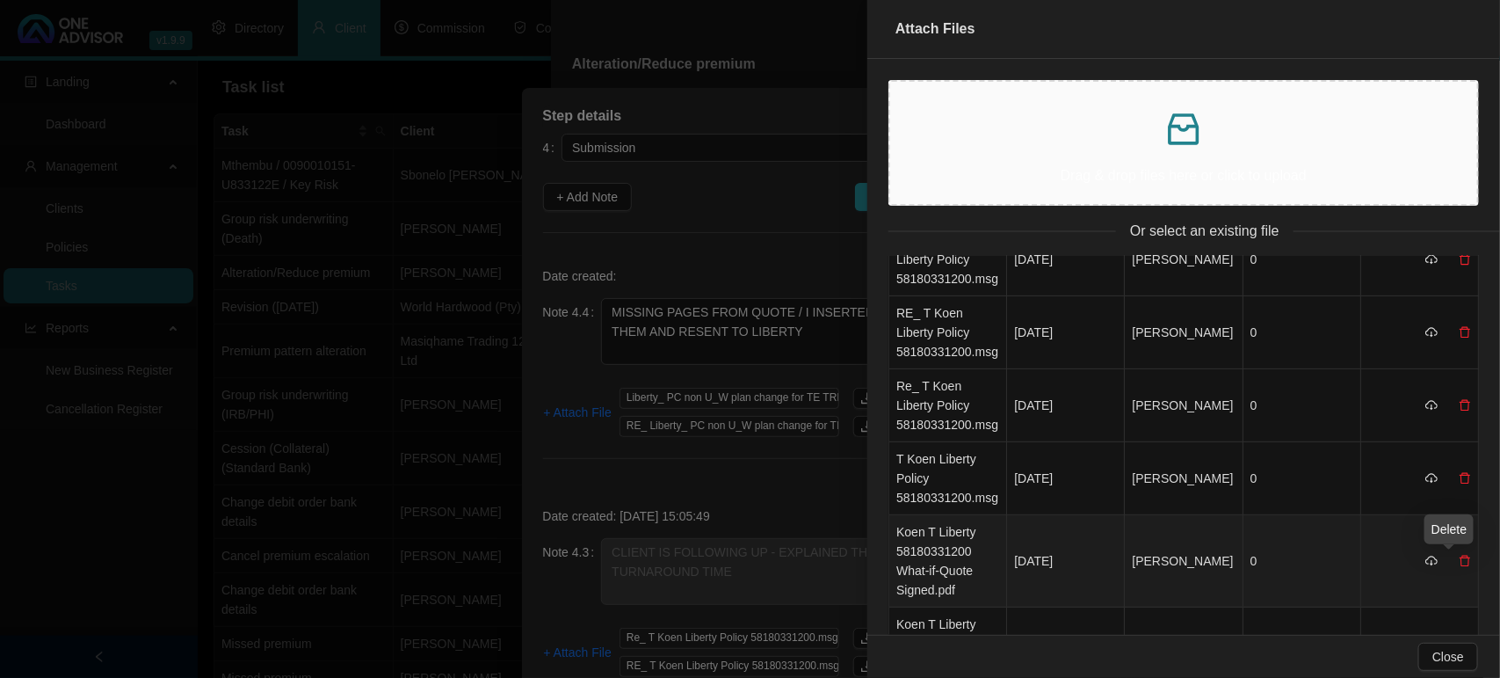
click at [1460, 560] on icon "delete" at bounding box center [1465, 560] width 11 height 11
click at [1476, 523] on span "Yes" at bounding box center [1473, 522] width 20 height 19
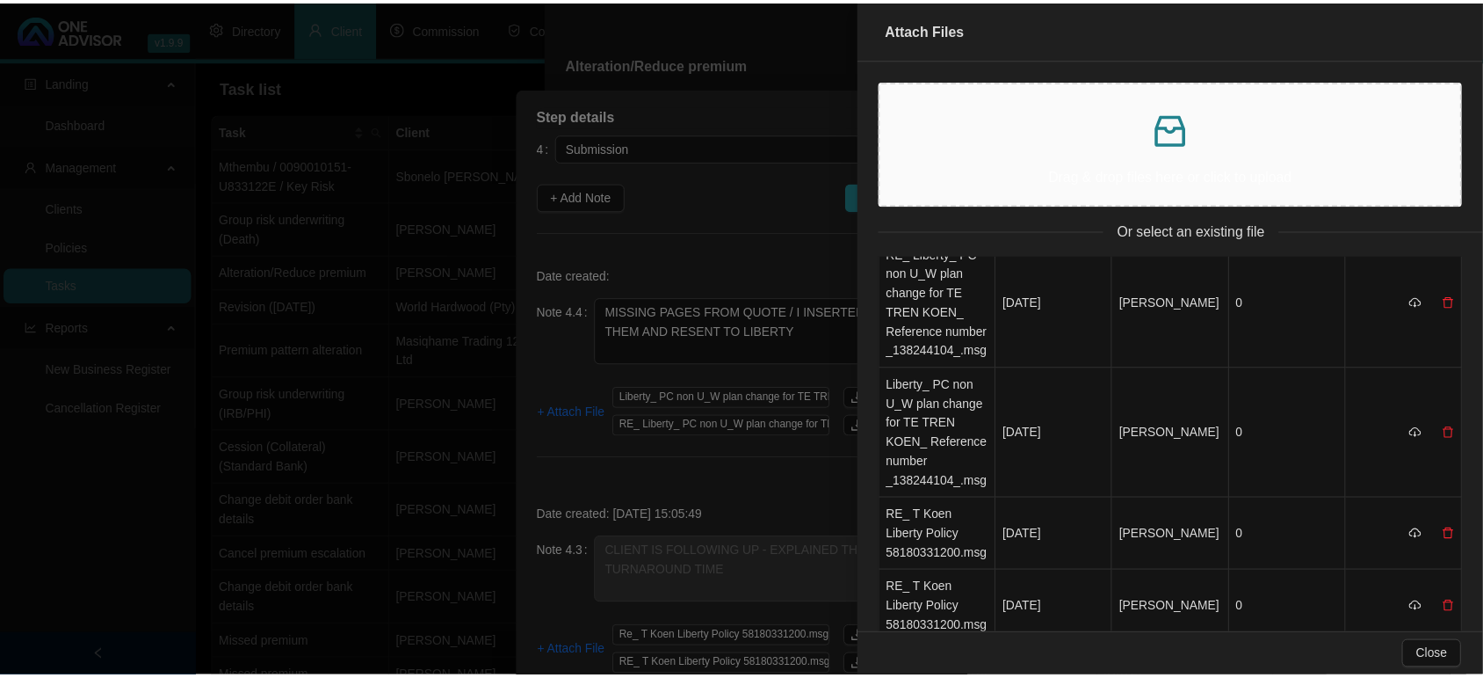
scroll to position [0, 0]
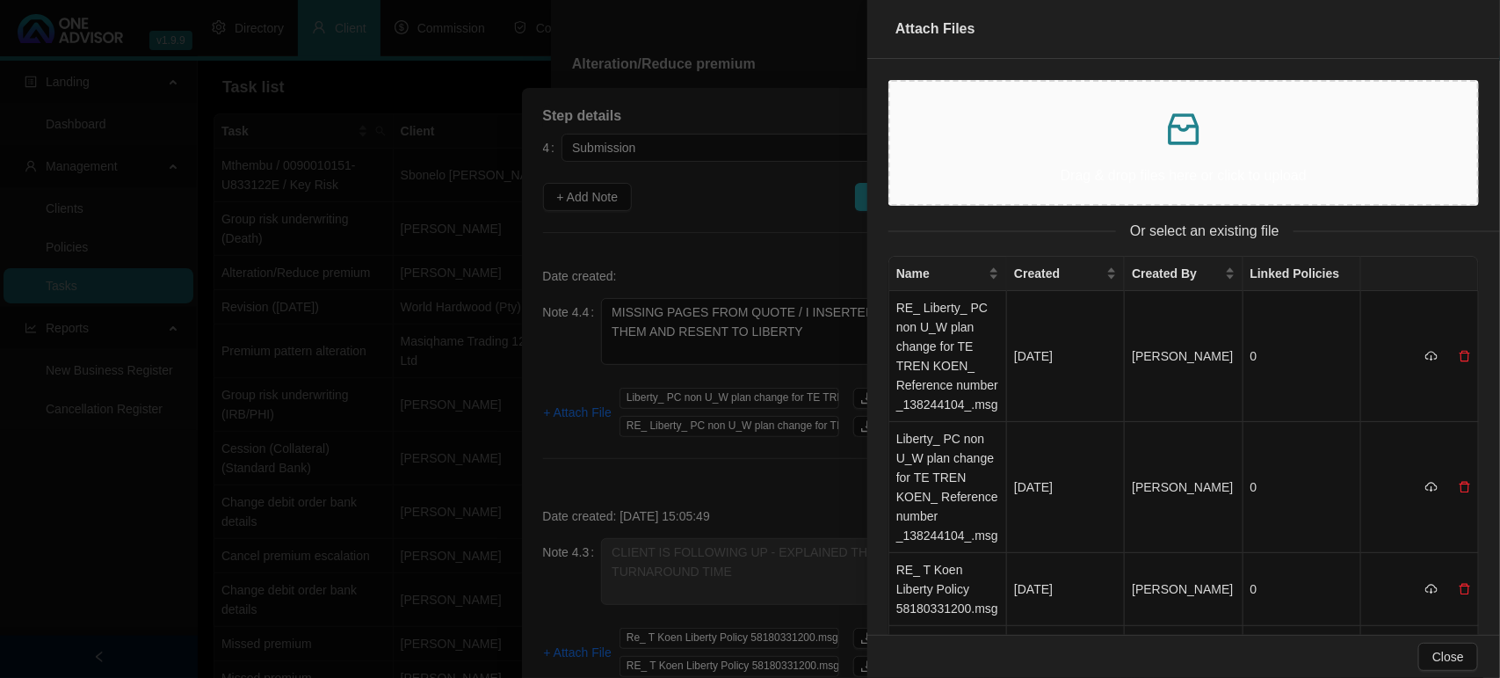
click at [1136, 169] on p "Drag & drop files here or click to upload" at bounding box center [1183, 175] width 559 height 22
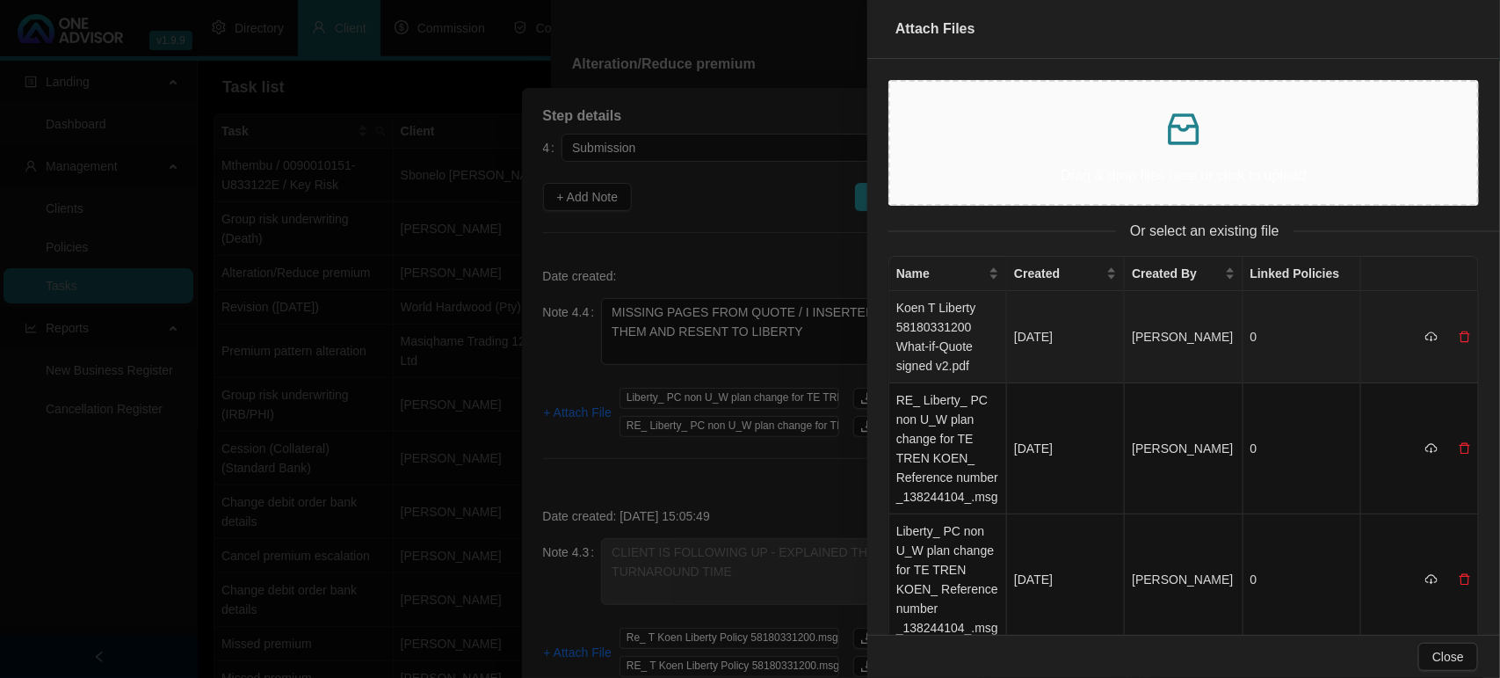
click at [963, 317] on td "Koen T Liberty 58180331200 What-if-Quote signed v2.pdf" at bounding box center [948, 337] width 118 height 92
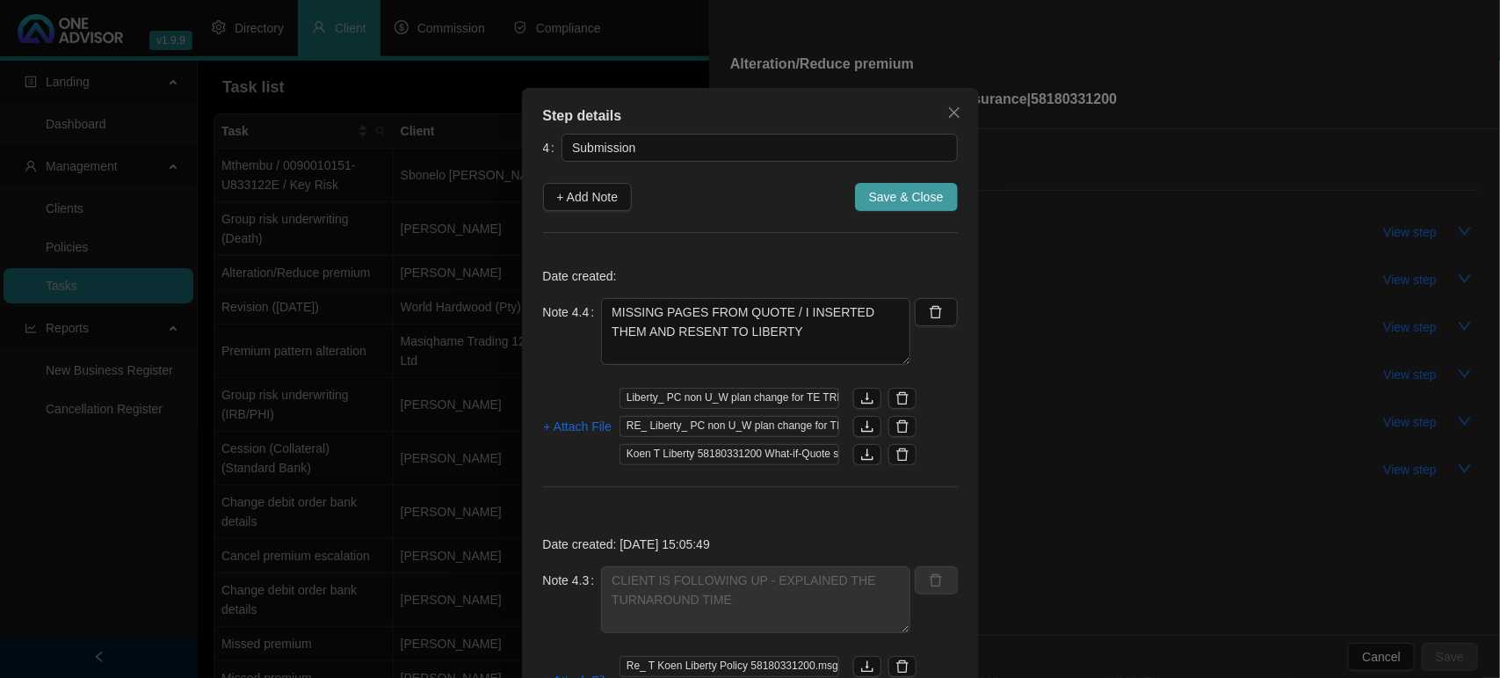
click at [881, 187] on span "Save & Close" at bounding box center [906, 196] width 75 height 19
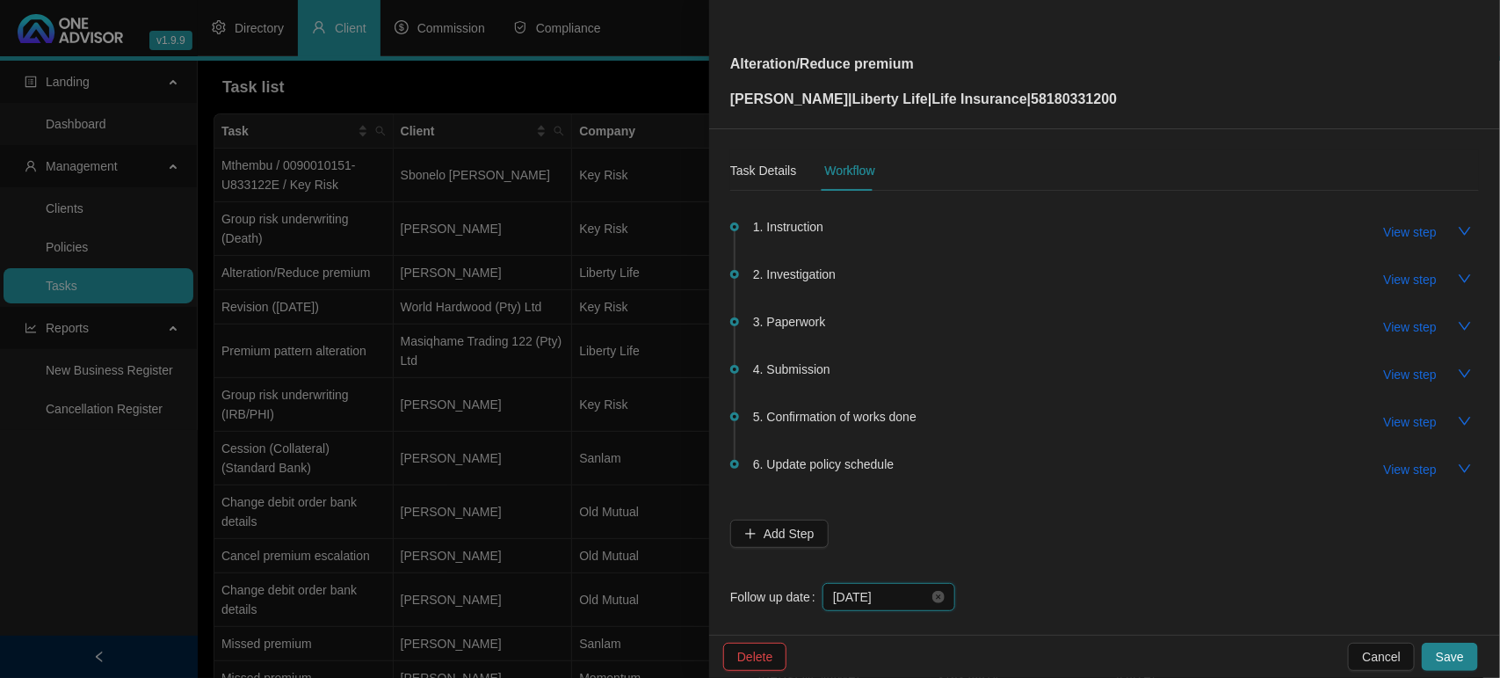
click at [895, 600] on input "[DATE]" at bounding box center [881, 596] width 96 height 19
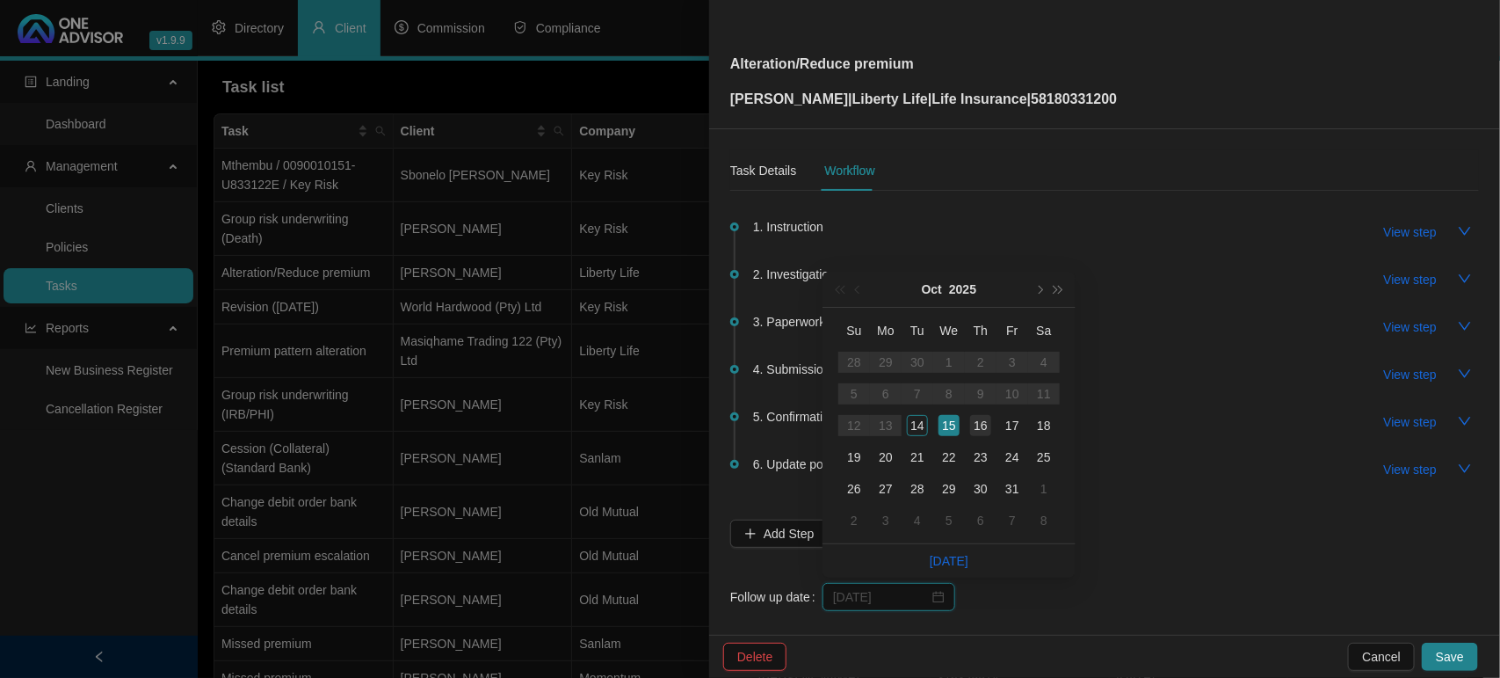
type input "[DATE]"
drag, startPoint x: 985, startPoint y: 422, endPoint x: 995, endPoint y: 420, distance: 9.8
click at [986, 422] on div "16" at bounding box center [980, 425] width 21 height 21
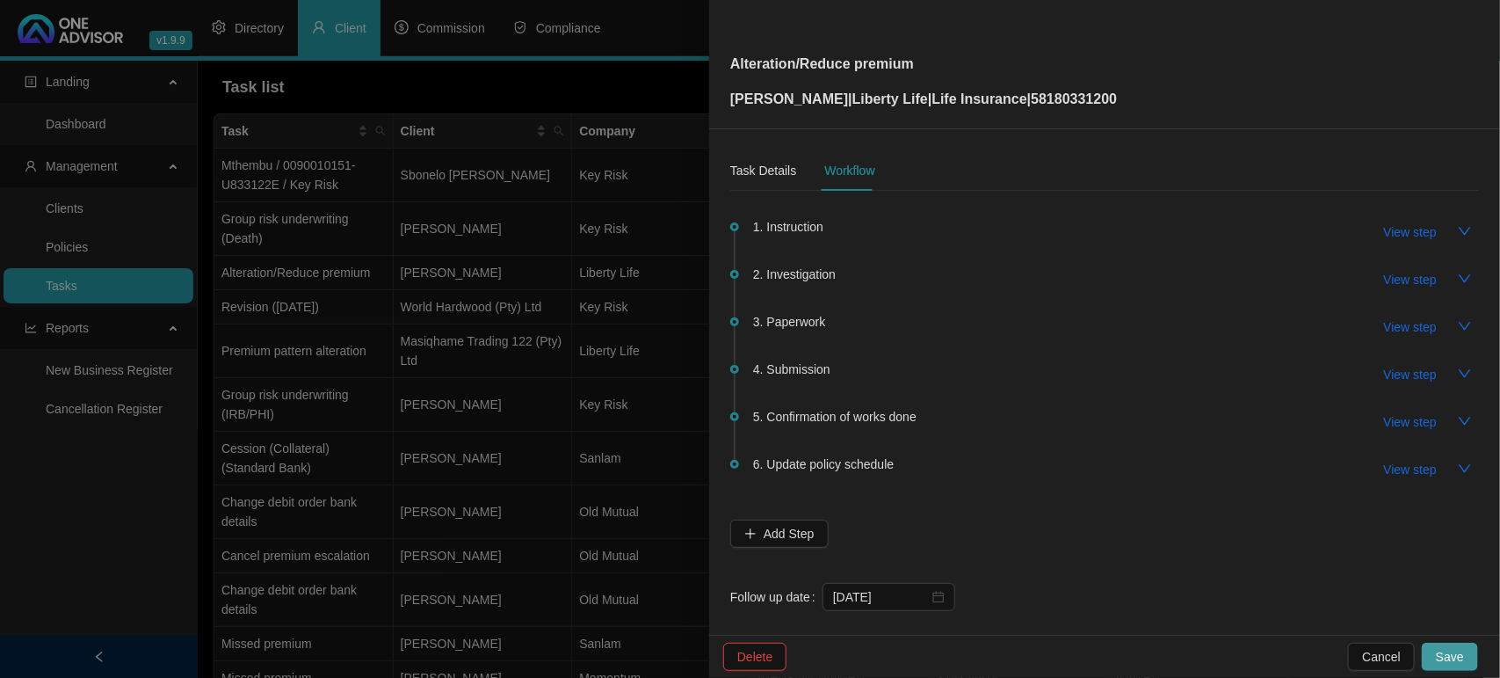
click at [1459, 656] on span "Save" at bounding box center [1450, 656] width 28 height 19
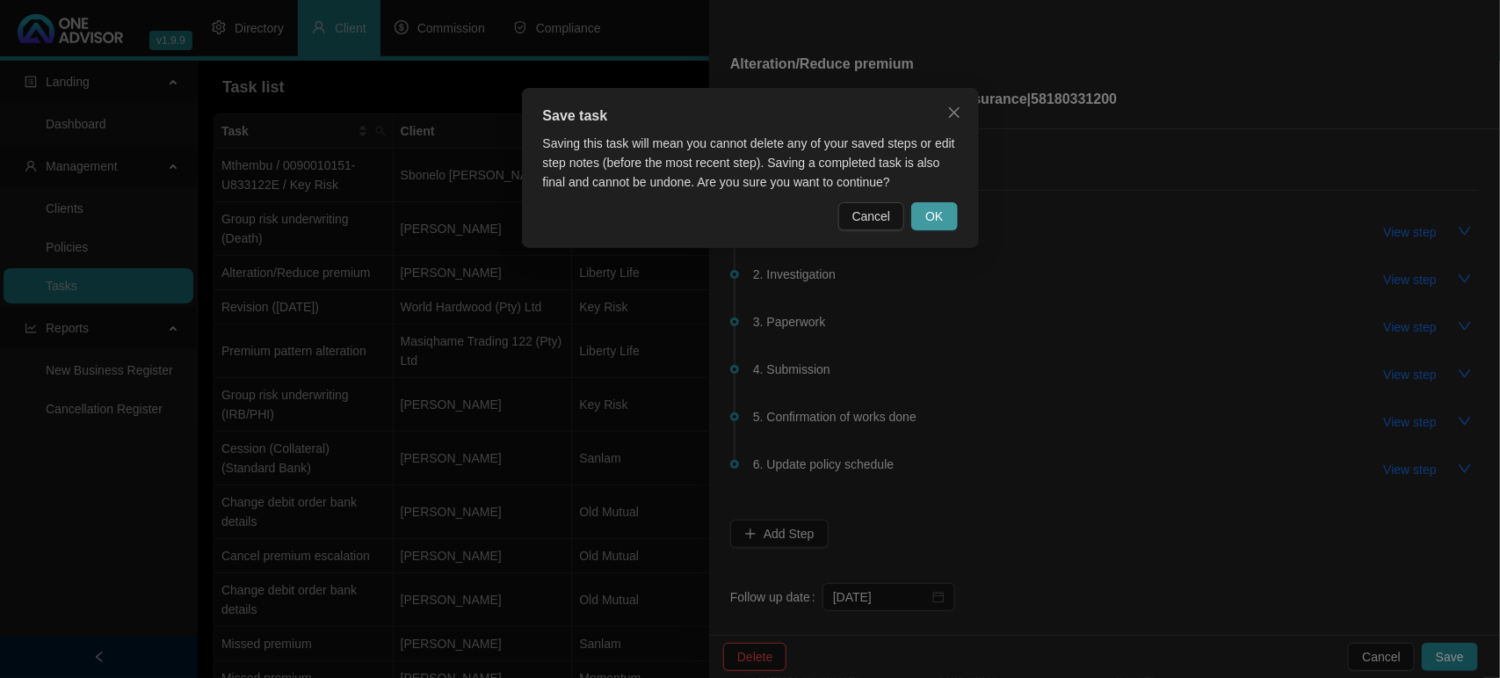
click at [932, 214] on span "OK" at bounding box center [934, 216] width 18 height 19
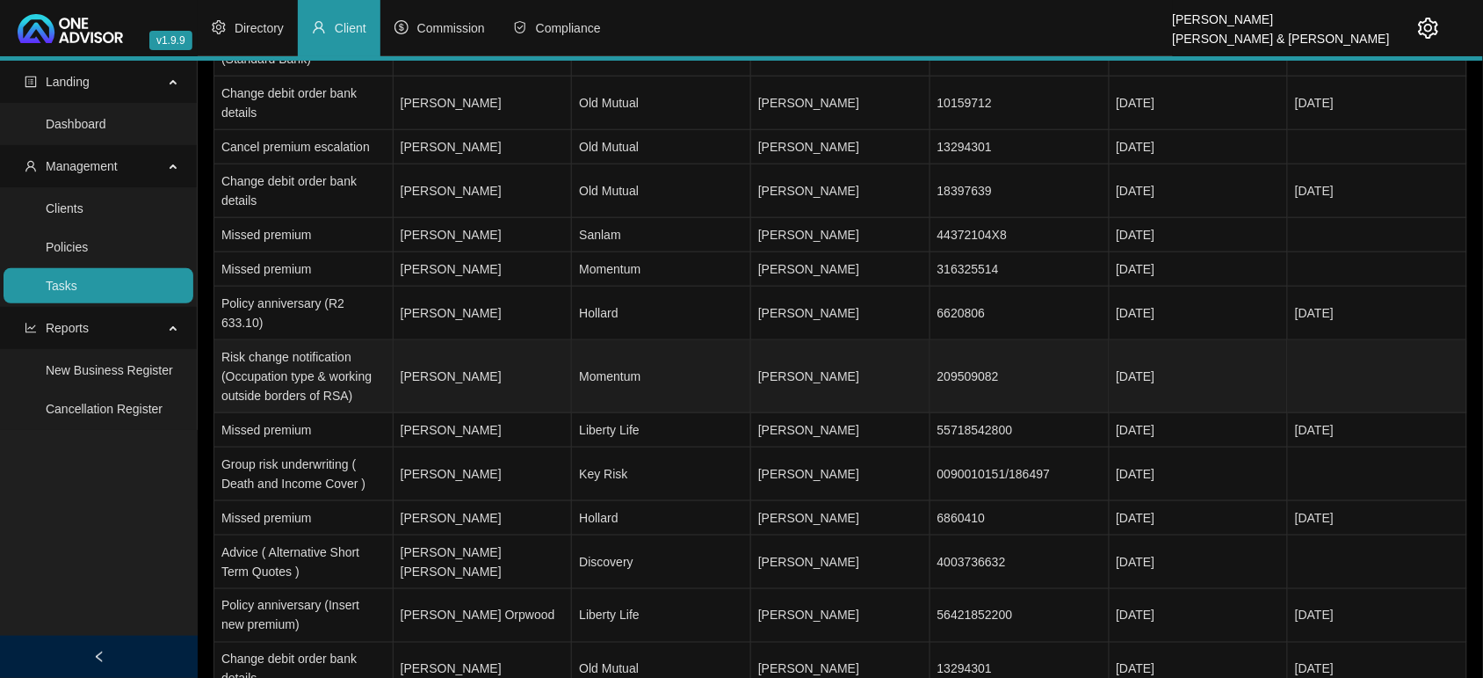
scroll to position [515, 0]
